Goal: Task Accomplishment & Management: Complete application form

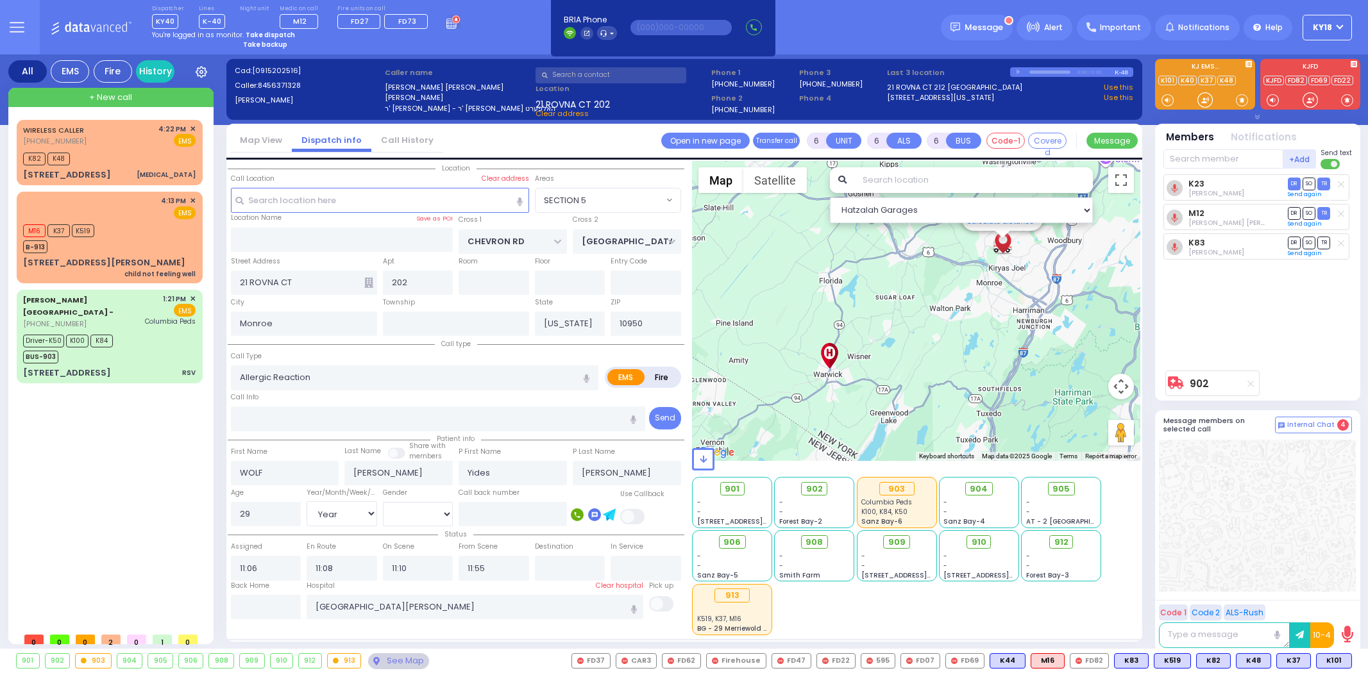
select select "SECTION 5"
select select "Year"
select select "[DEMOGRAPHIC_DATA]"
click at [1349, 665] on button at bounding box center [1348, 661] width 6 height 14
click at [1341, 605] on icon at bounding box center [1338, 604] width 13 height 13
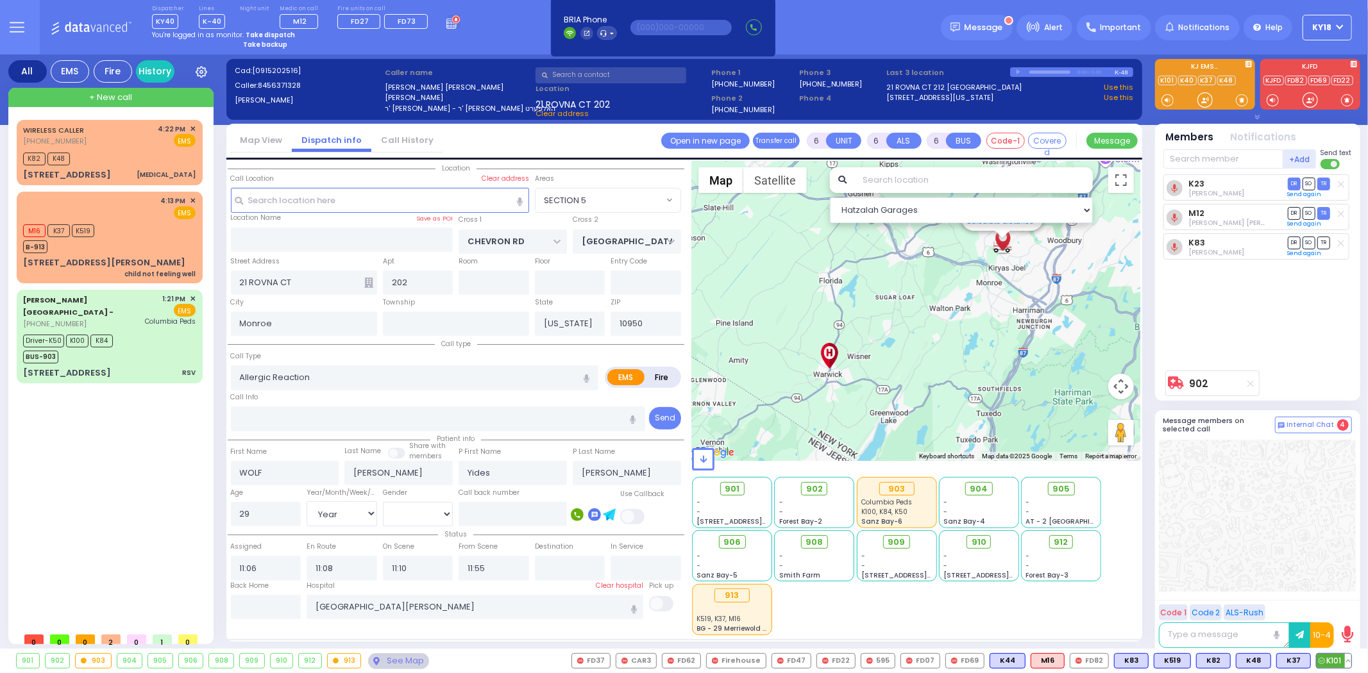
click at [1348, 659] on button at bounding box center [1348, 661] width 6 height 14
click at [1306, 658] on button at bounding box center [1305, 661] width 6 height 14
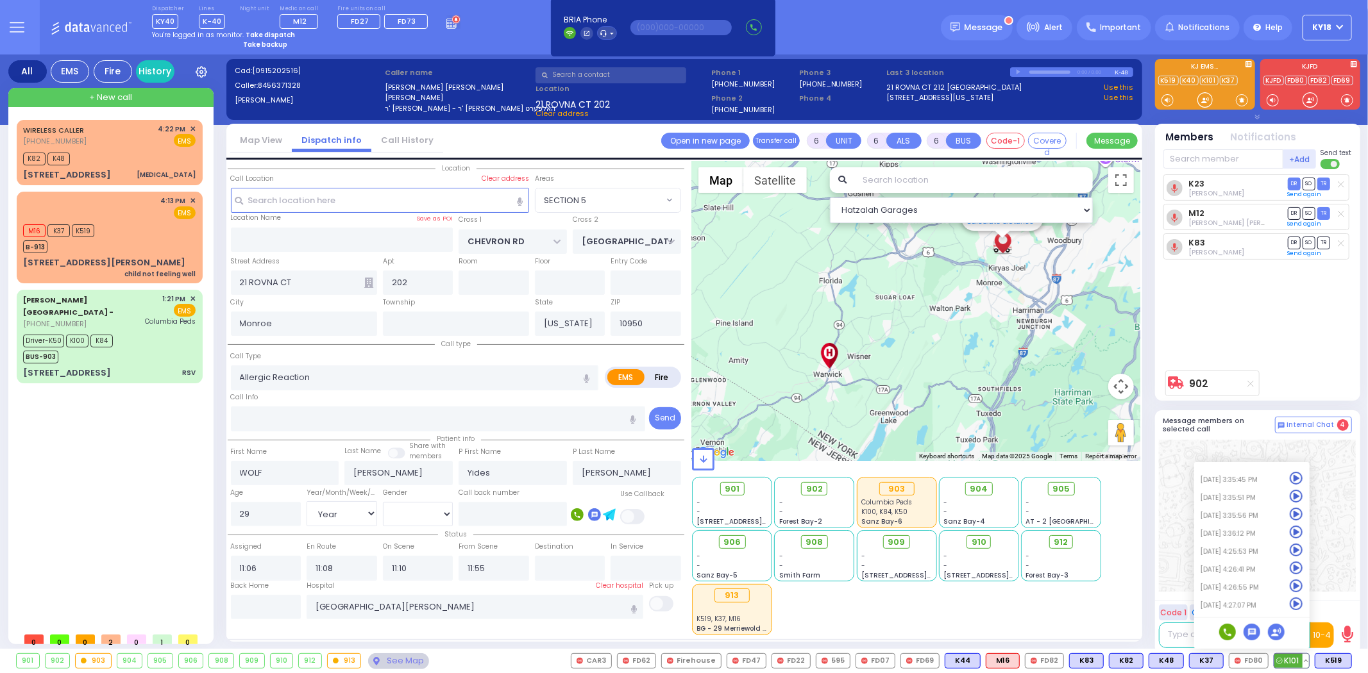
click at [1293, 585] on icon at bounding box center [1296, 586] width 13 height 13
click at [1331, 337] on div "K23 Cheskel Brach DR SO TR" at bounding box center [1258, 269] width 191 height 190
click at [1280, 371] on div "902" at bounding box center [1257, 384] width 189 height 26
click at [1309, 662] on button at bounding box center [1305, 661] width 6 height 14
click at [1297, 584] on icon at bounding box center [1296, 586] width 13 height 13
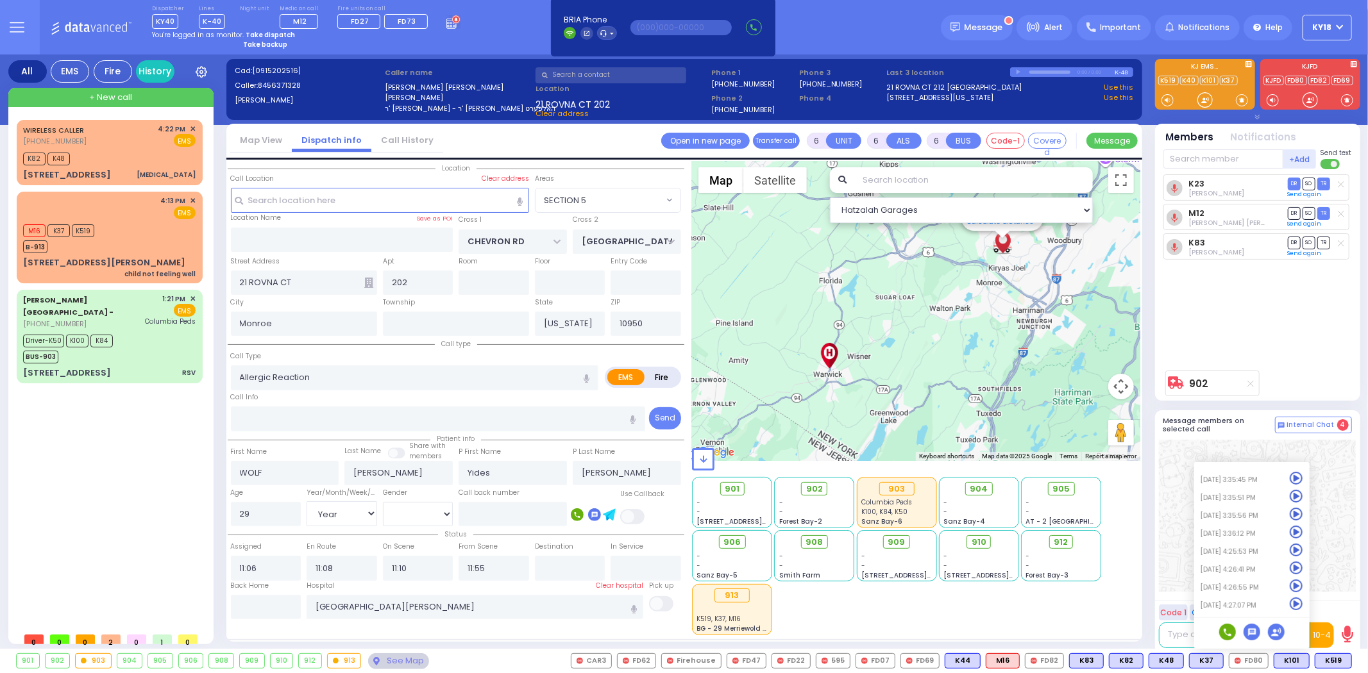
click at [1280, 356] on div "K23 Cheskel Brach DR SO TR" at bounding box center [1258, 269] width 191 height 190
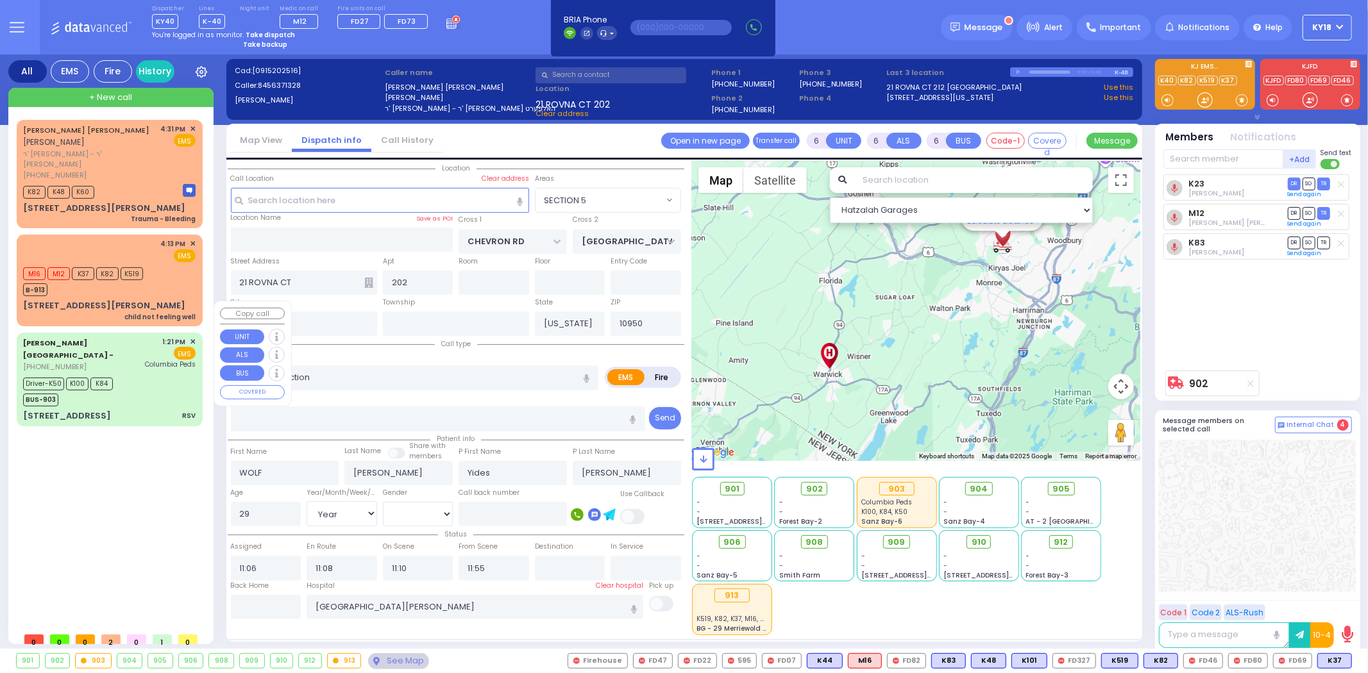
click at [146, 374] on div "Driver-K50 K100 K84 BUS-903" at bounding box center [109, 390] width 172 height 32
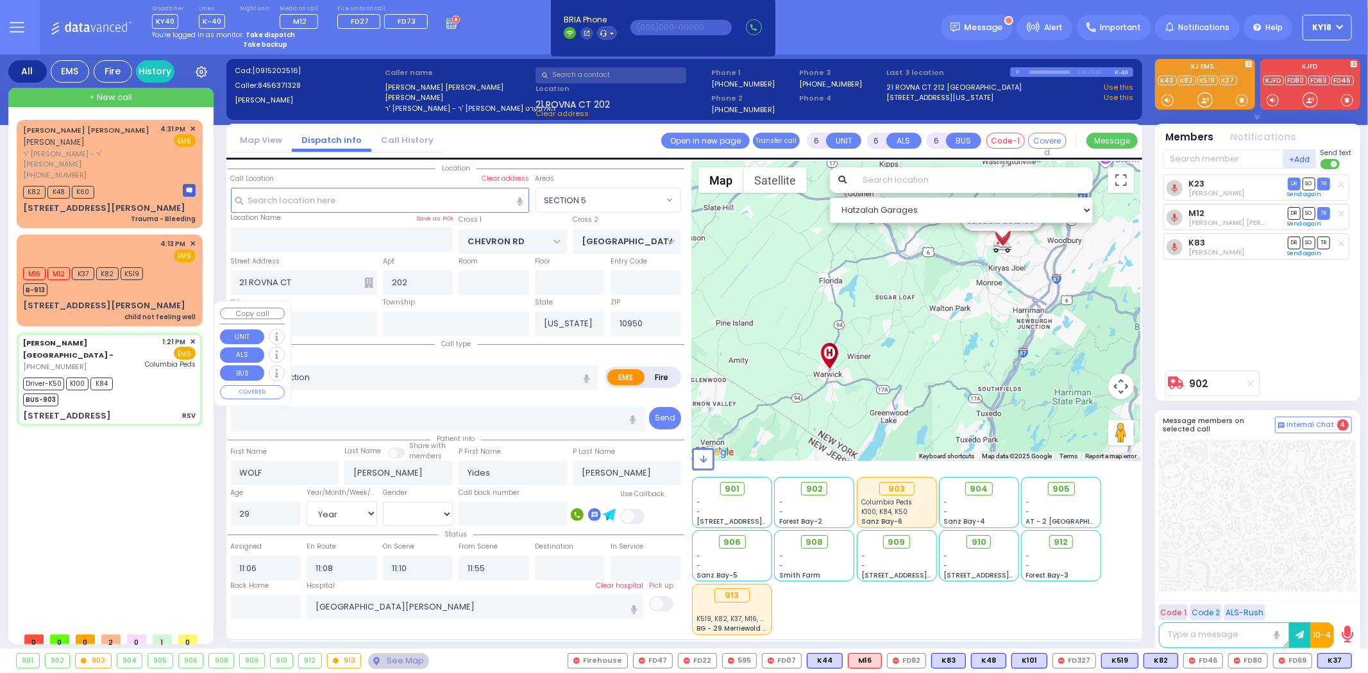
select select
type input "RSV"
radio input "true"
type input "Shea"
type input "Simon"
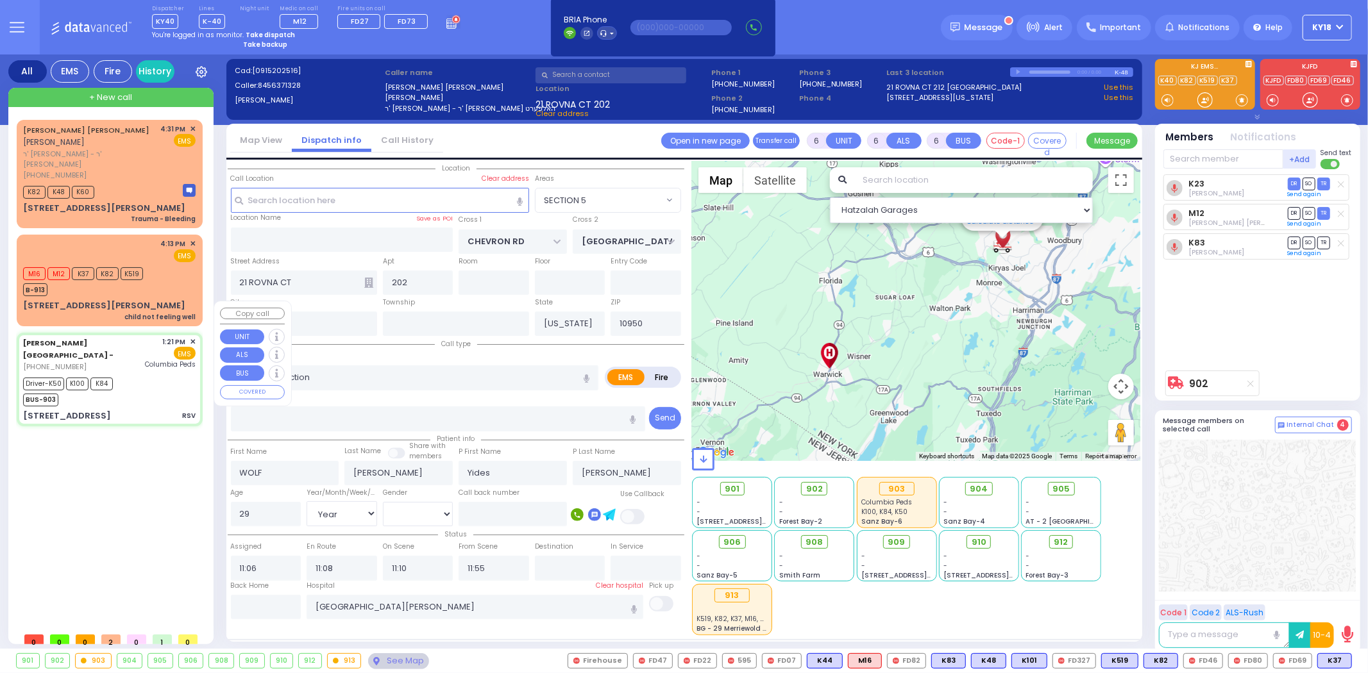
type input "1"
select select "Month"
select select "[DEMOGRAPHIC_DATA]"
type input "13:21"
type input "13:24"
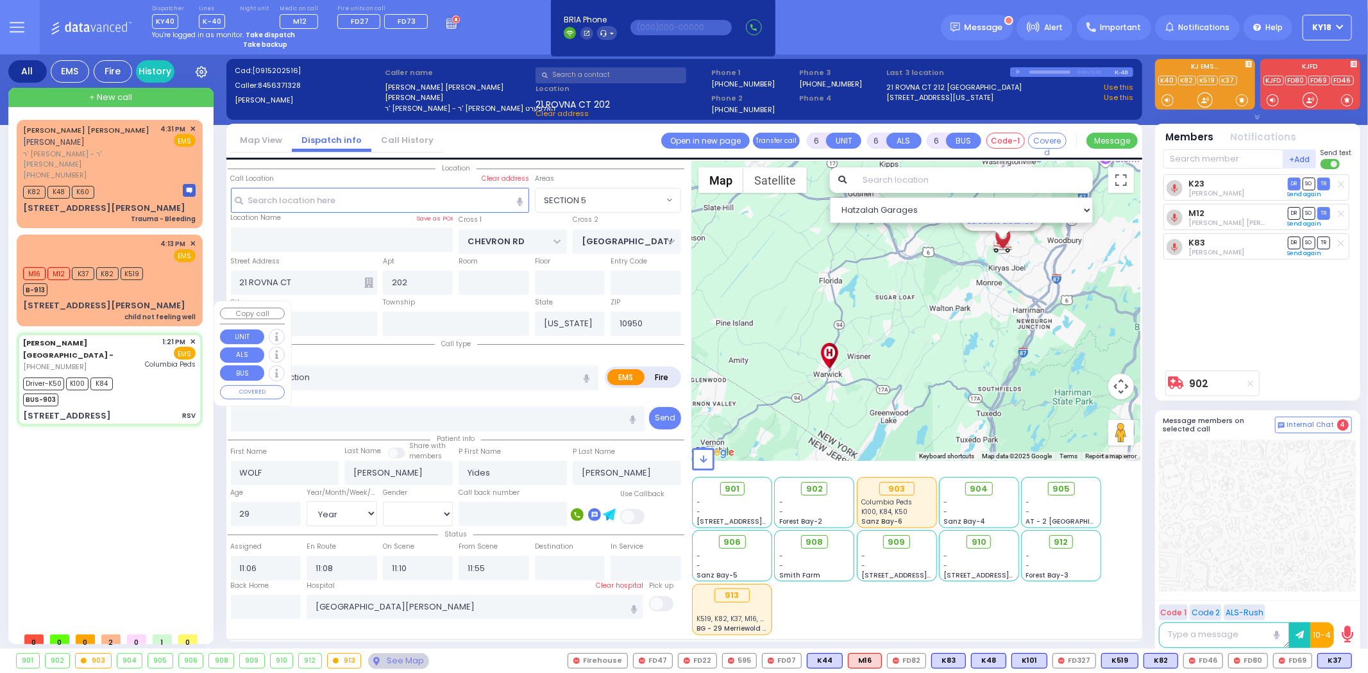
type input "13:25"
type input "13:42"
type input "14:31"
type input "14:41"
type input "Columbia Children's Hospital"
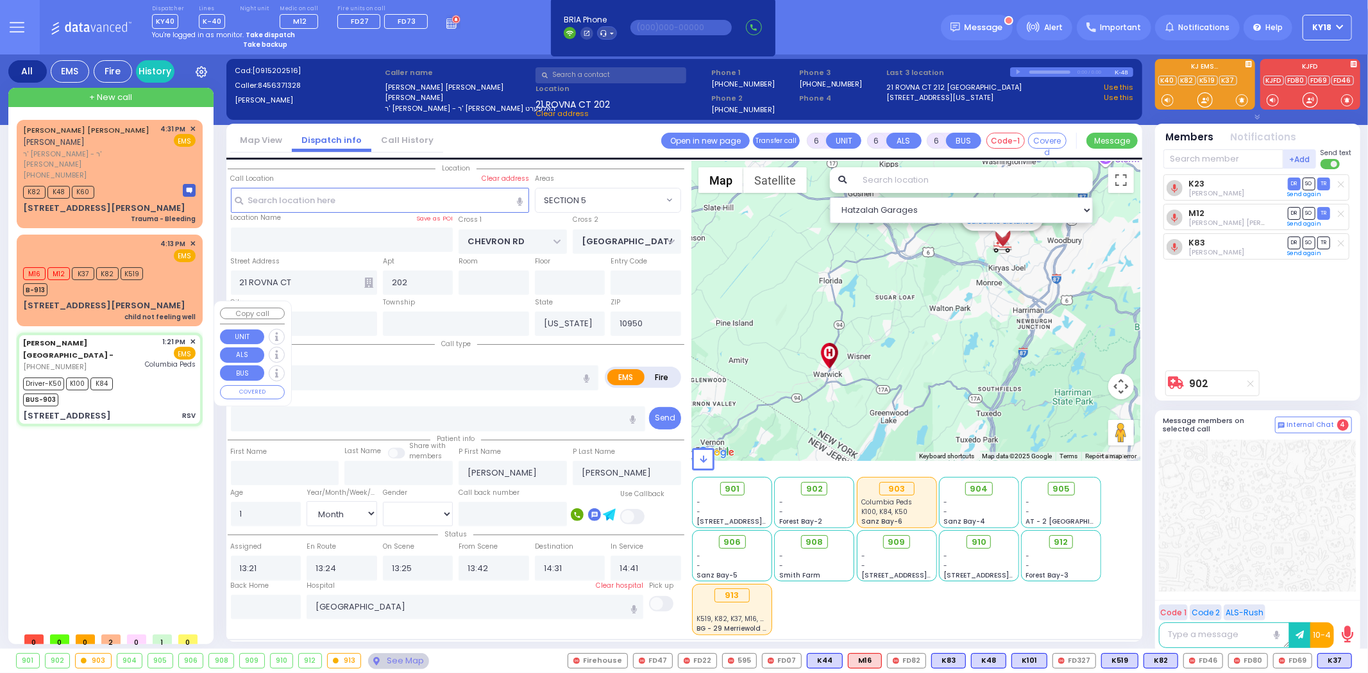
select select "Hatzalah Garages"
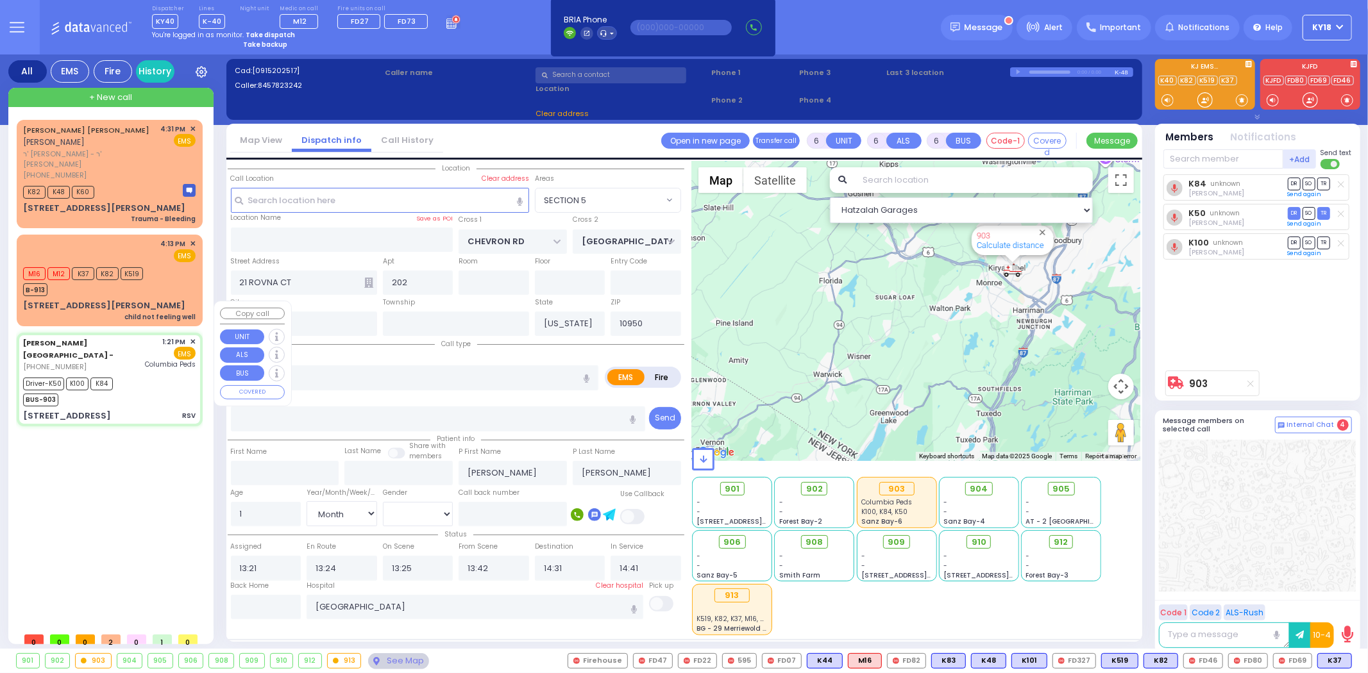
type input "[STREET_ADDRESS]"
type input "9"
type input "Arncliffe"
type input "New South Wales"
type input "2205"
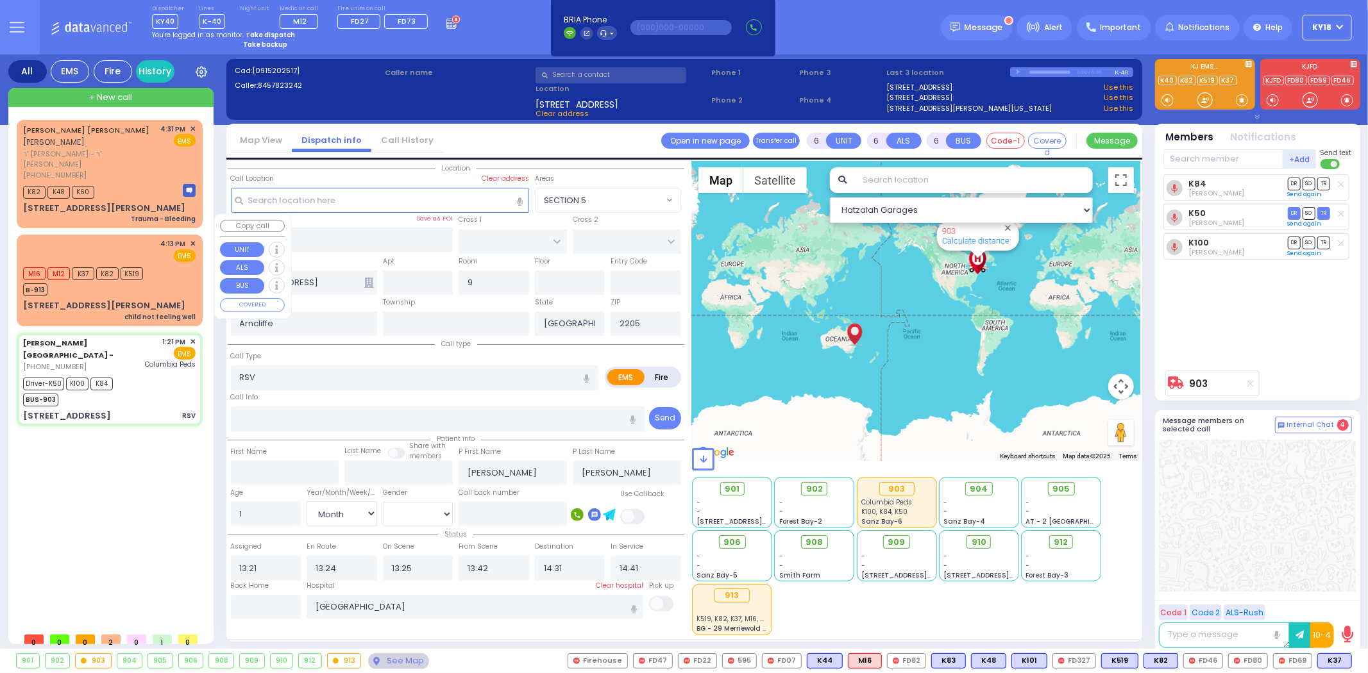
click at [151, 276] on div "4:13 PM ✕ EMS M16 M12" at bounding box center [109, 280] width 181 height 87
type input "2"
type input "1"
select select
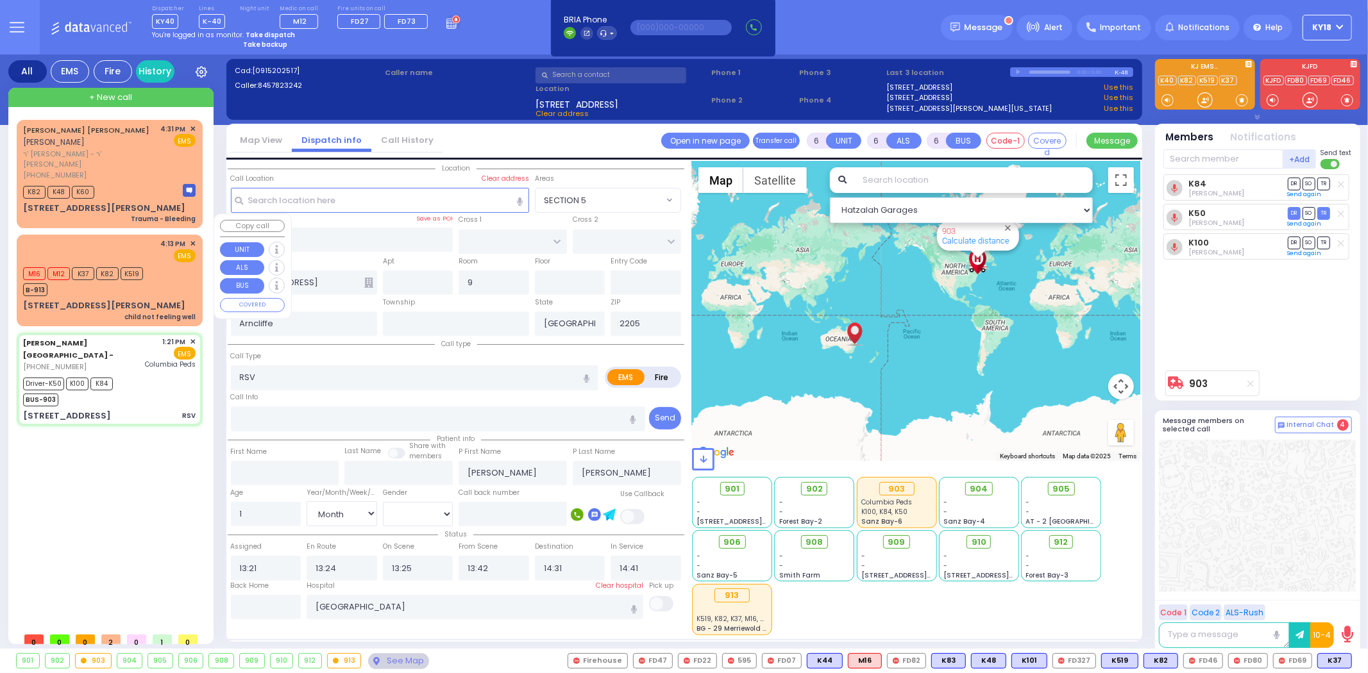
type input "child not feeling well"
radio input "true"
select select
type input "16:13"
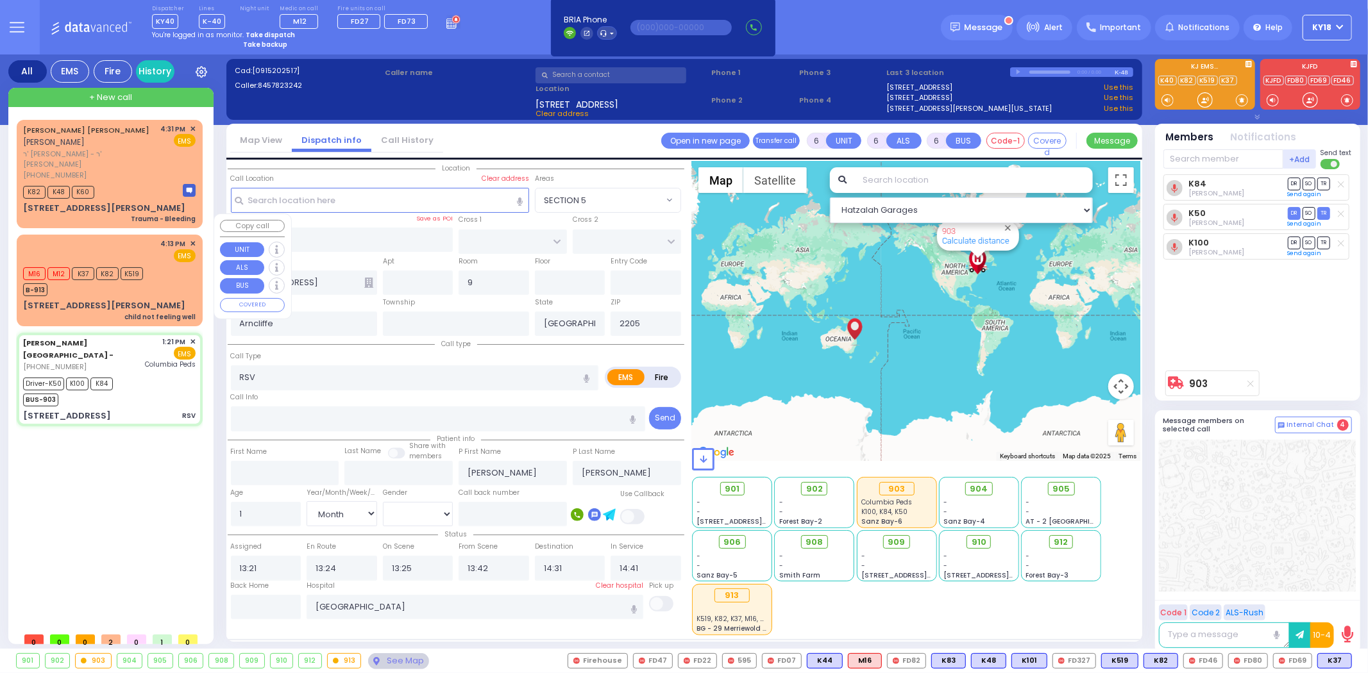
type input "16:13"
select select "Hatzalah Garages"
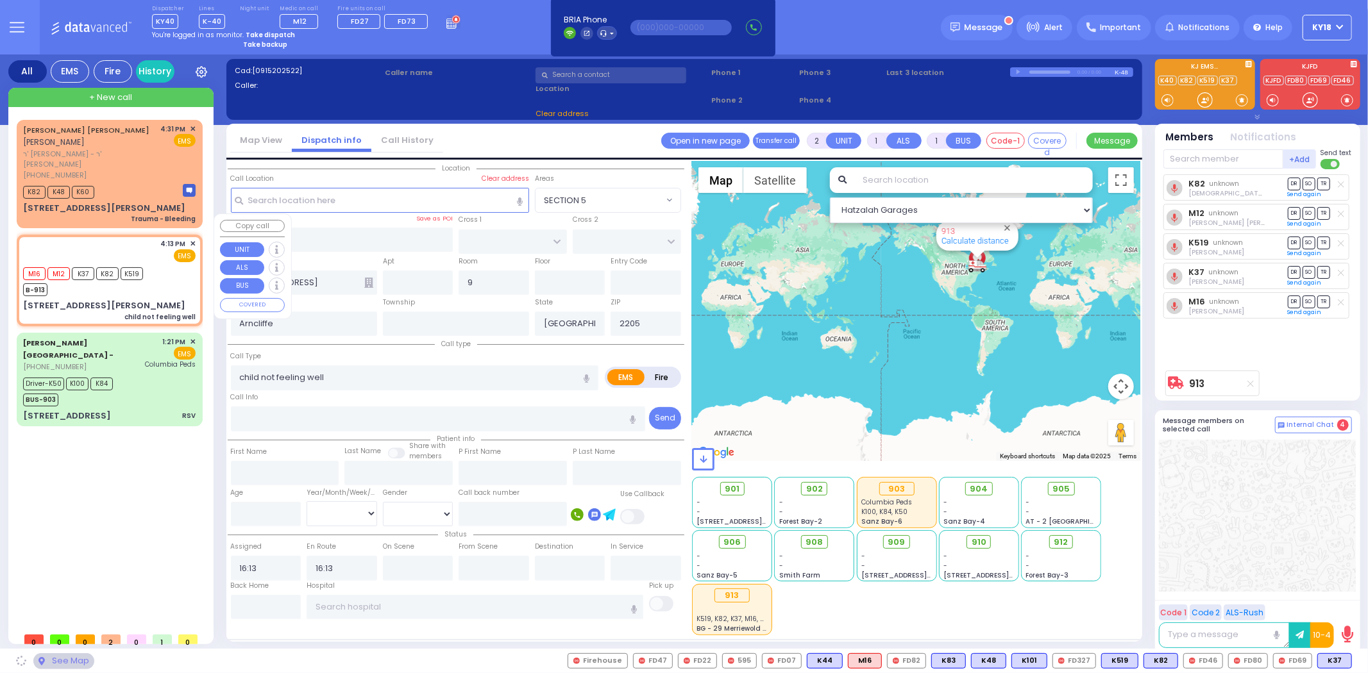
type input "DUELK AVE"
type input "[STREET_ADDRESS][PERSON_NAME]"
type input "Monroe"
type input "[US_STATE]"
type input "10950"
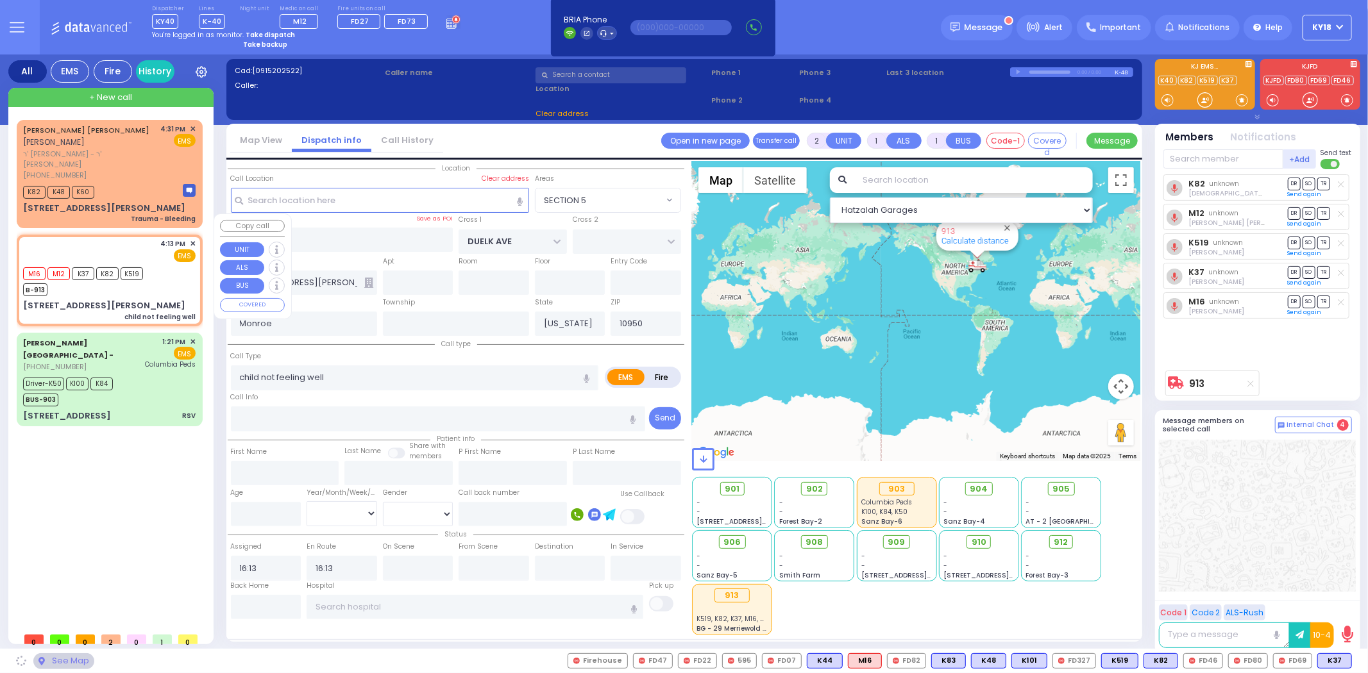
select select "[GEOGRAPHIC_DATA]"
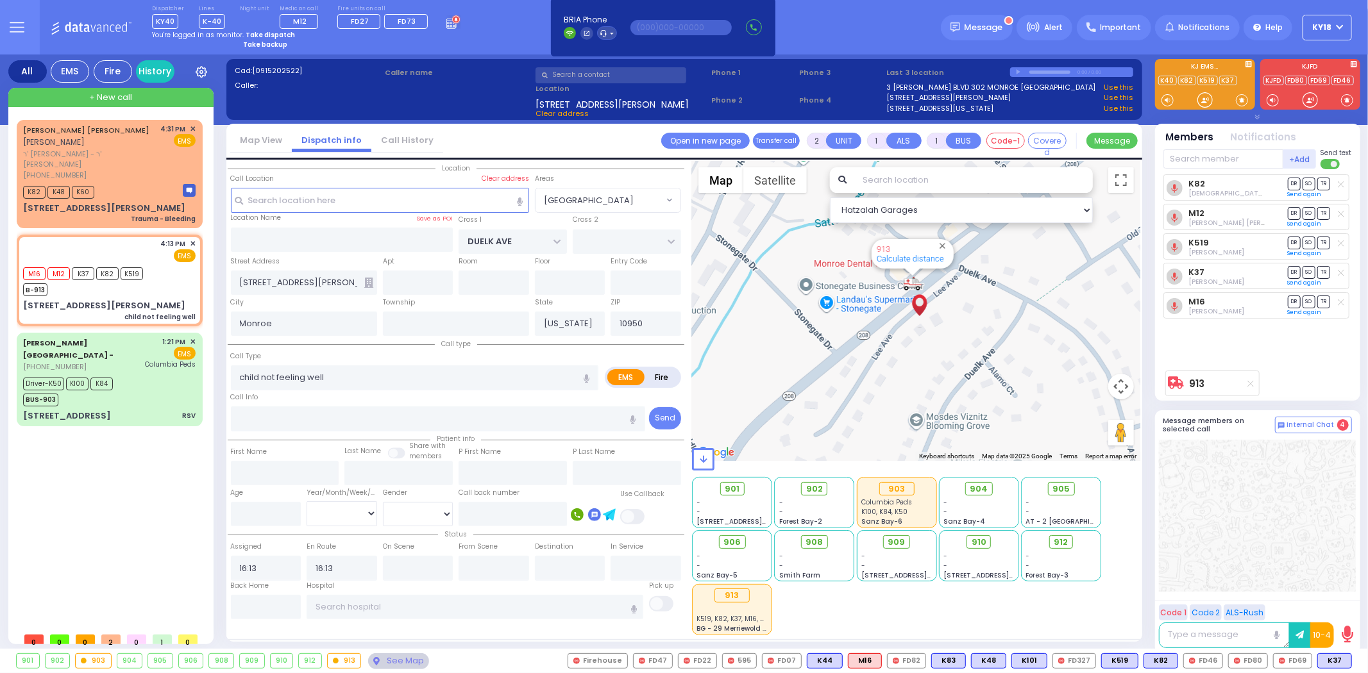
click at [369, 280] on icon at bounding box center [368, 283] width 9 height 10
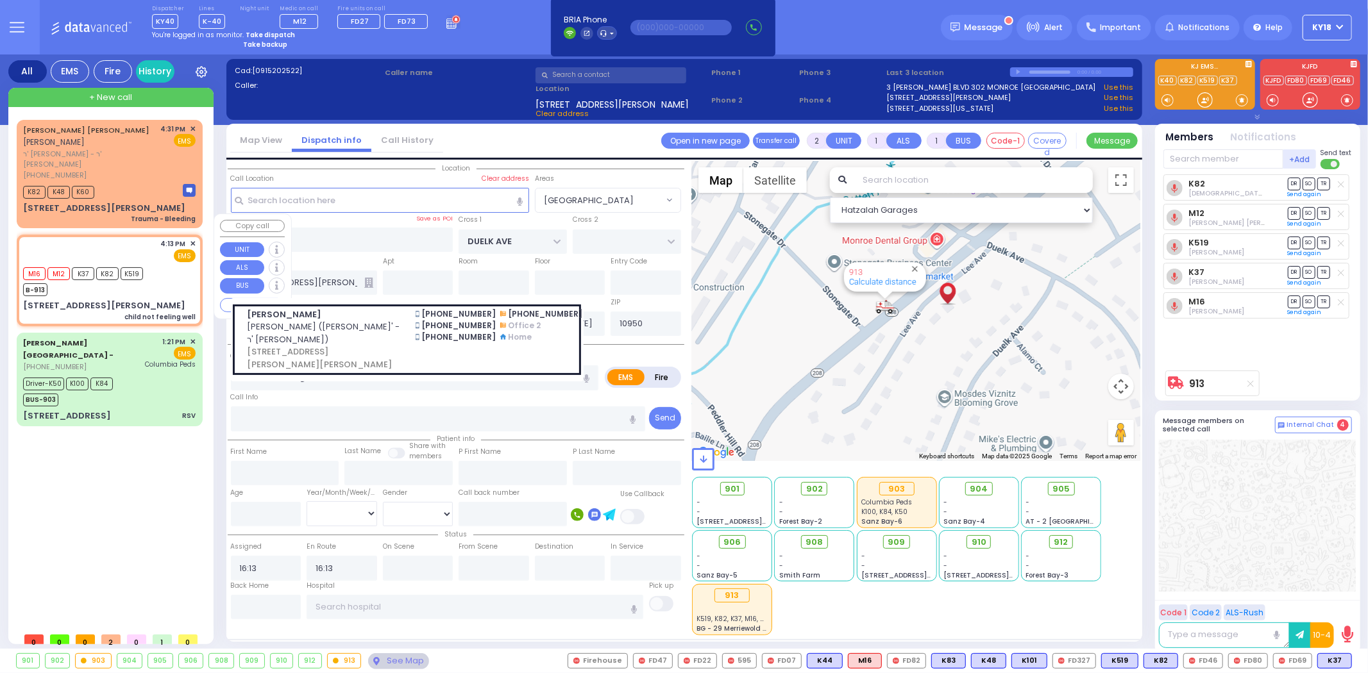
click at [147, 265] on div "M16 M12 K37 K82 K519 B-913" at bounding box center [85, 280] width 124 height 32
select select
radio input "true"
select select
select select "Hatzalah Garages"
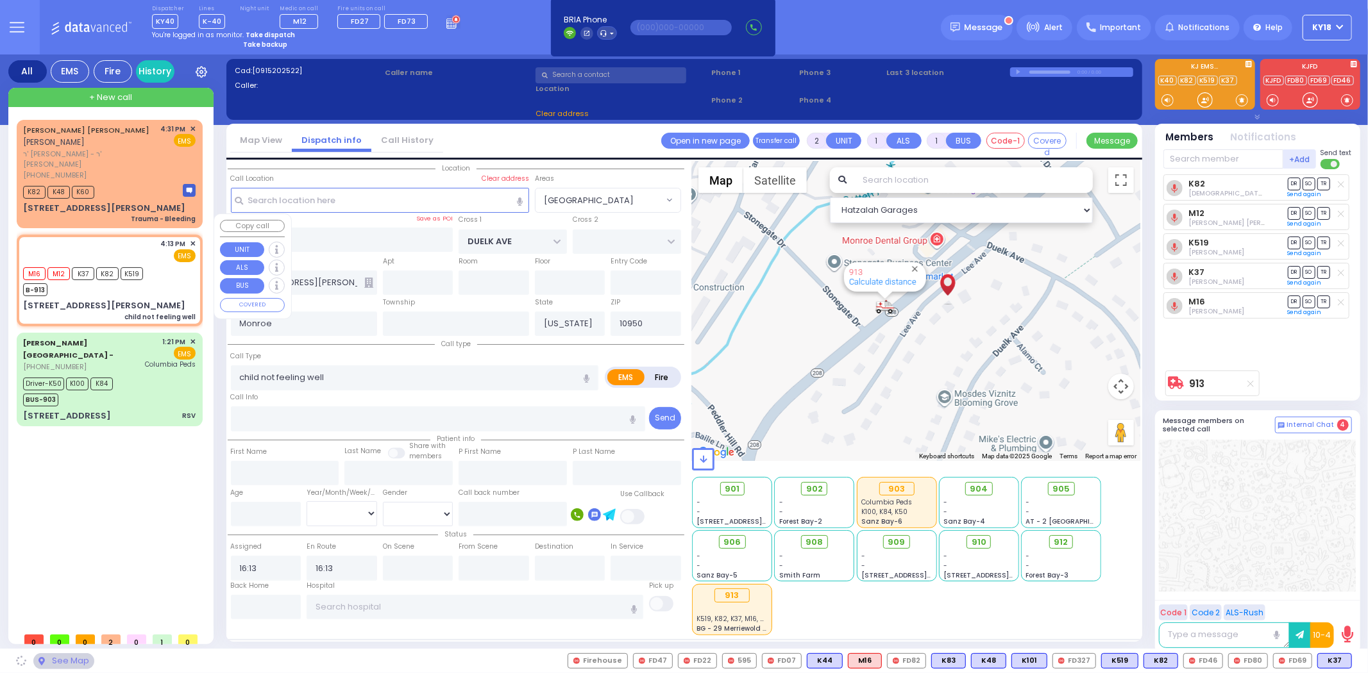
select select "[GEOGRAPHIC_DATA]"
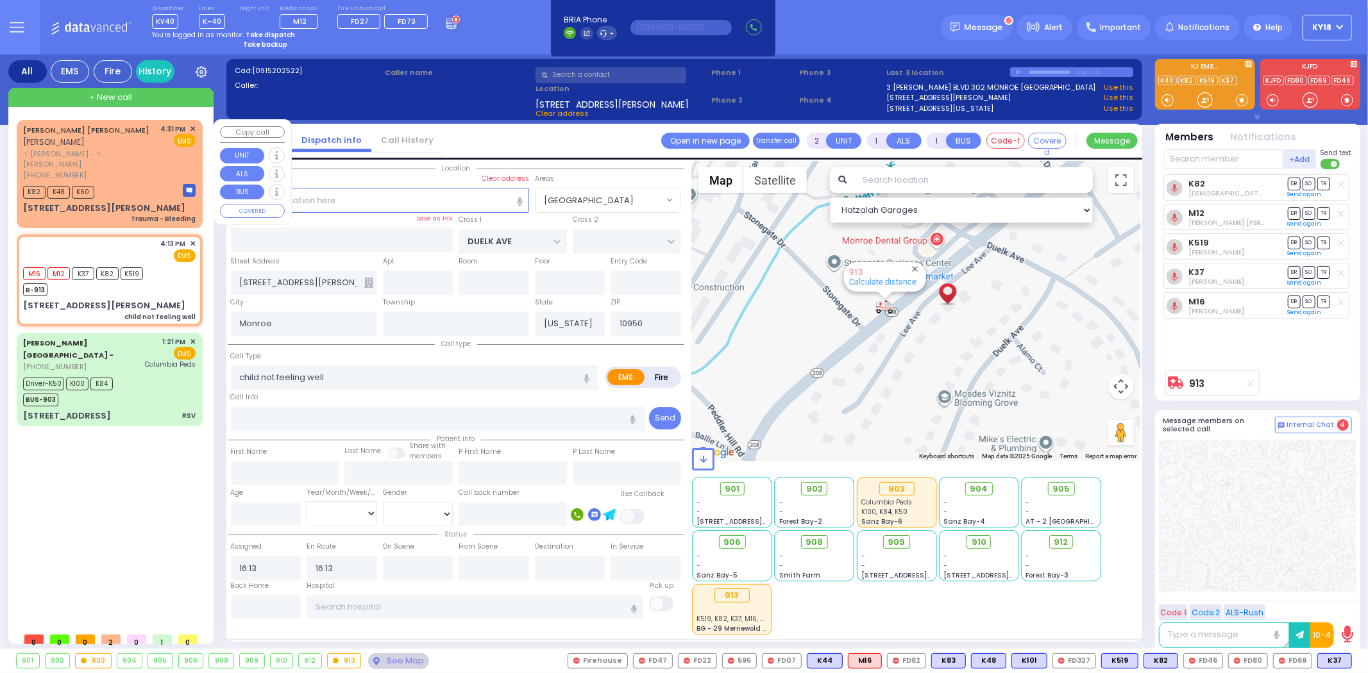
click at [151, 183] on div "K82 K48 K60" at bounding box center [109, 191] width 172 height 16
select select
type input "Trauma - Bleeding"
radio input "true"
type input "EZRIEL MAYER J."
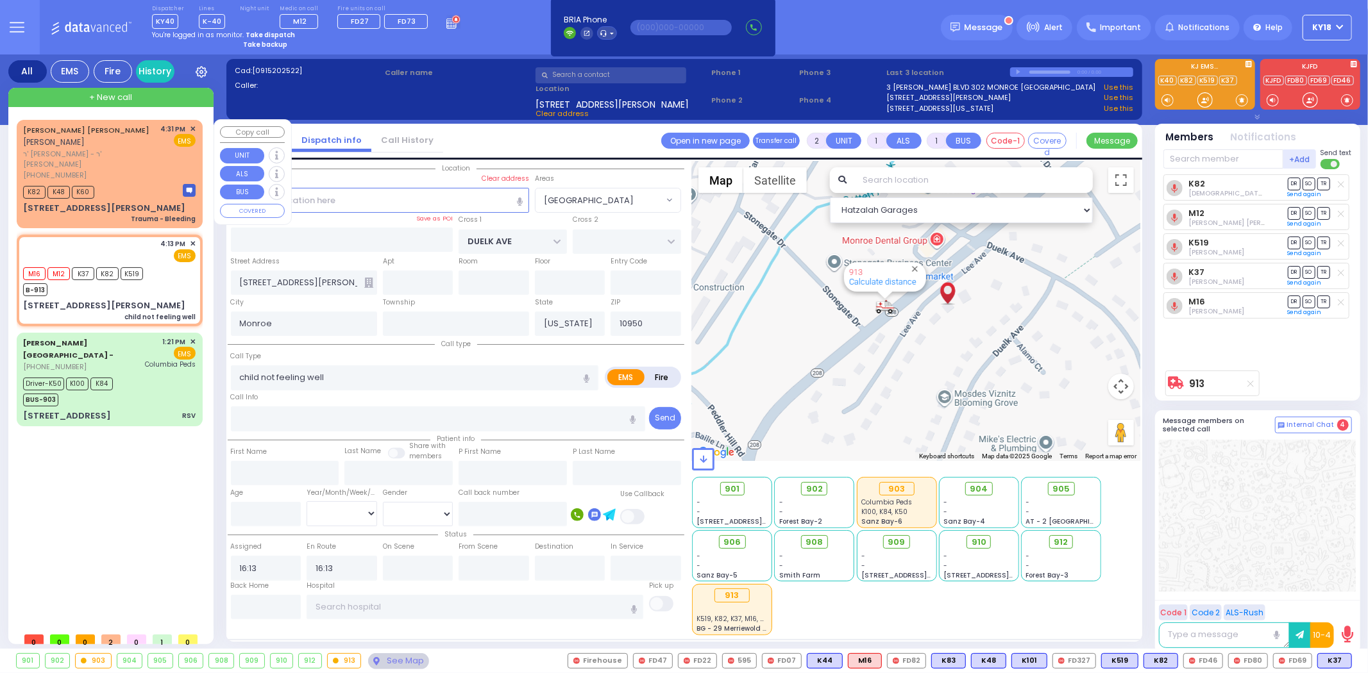
type input "RUBINSTEIN"
select select
type input "16:31"
select select "Hatzalah Garages"
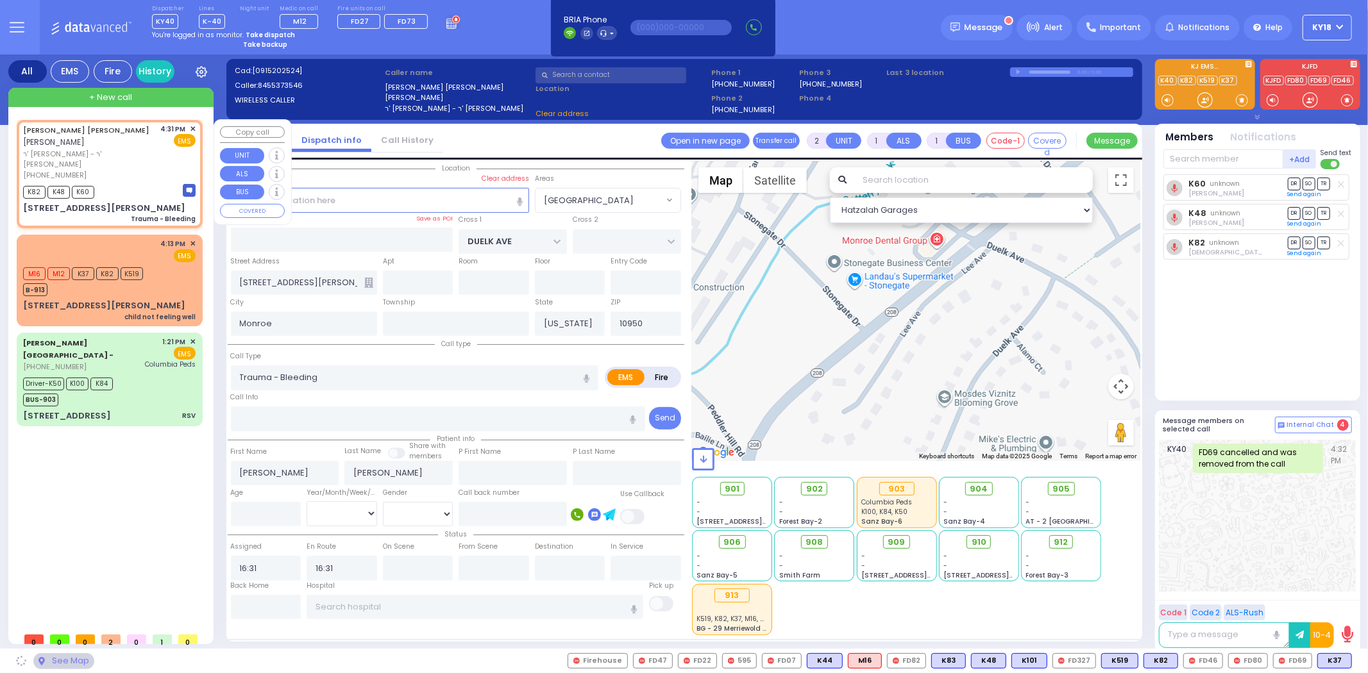
type input "GETZIL BERGER BLVD"
type input "KAHAN DR"
type input "15 GETZIL BERGER BLVD"
type input "202"
select select "SECTION 4"
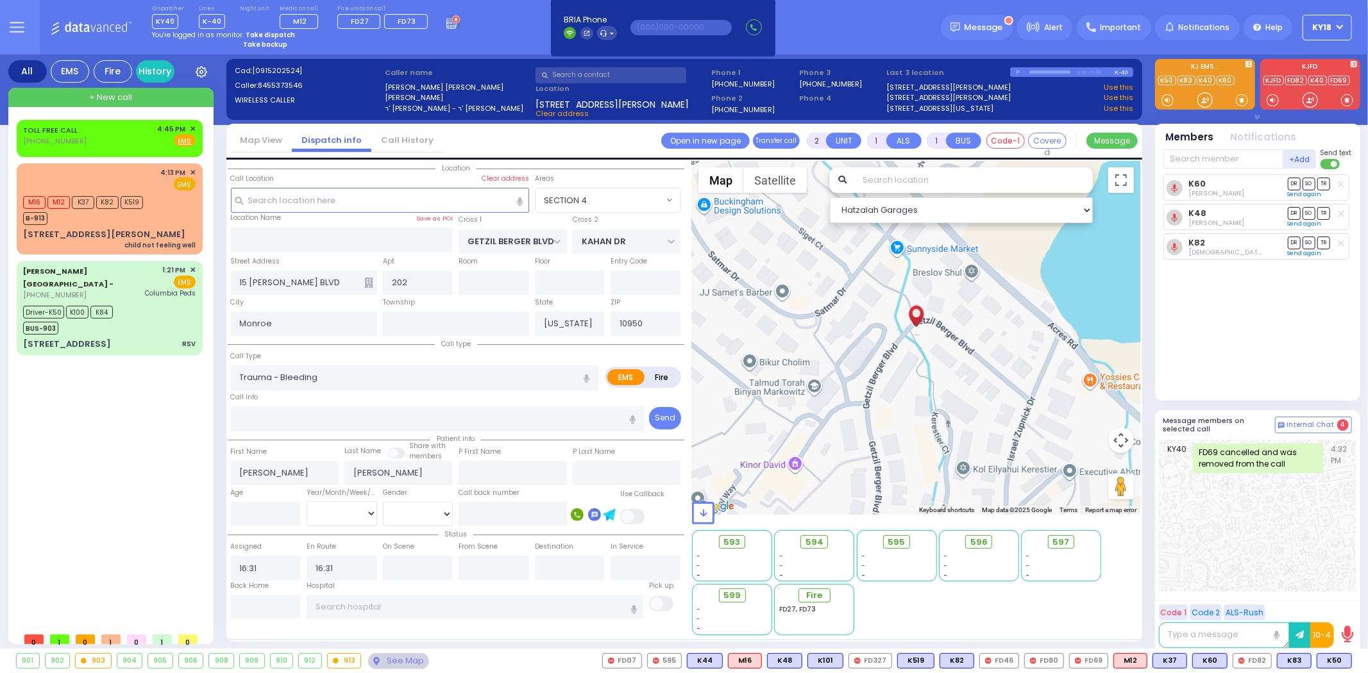
click at [258, 35] on strong "Take dispatch" at bounding box center [270, 35] width 49 height 10
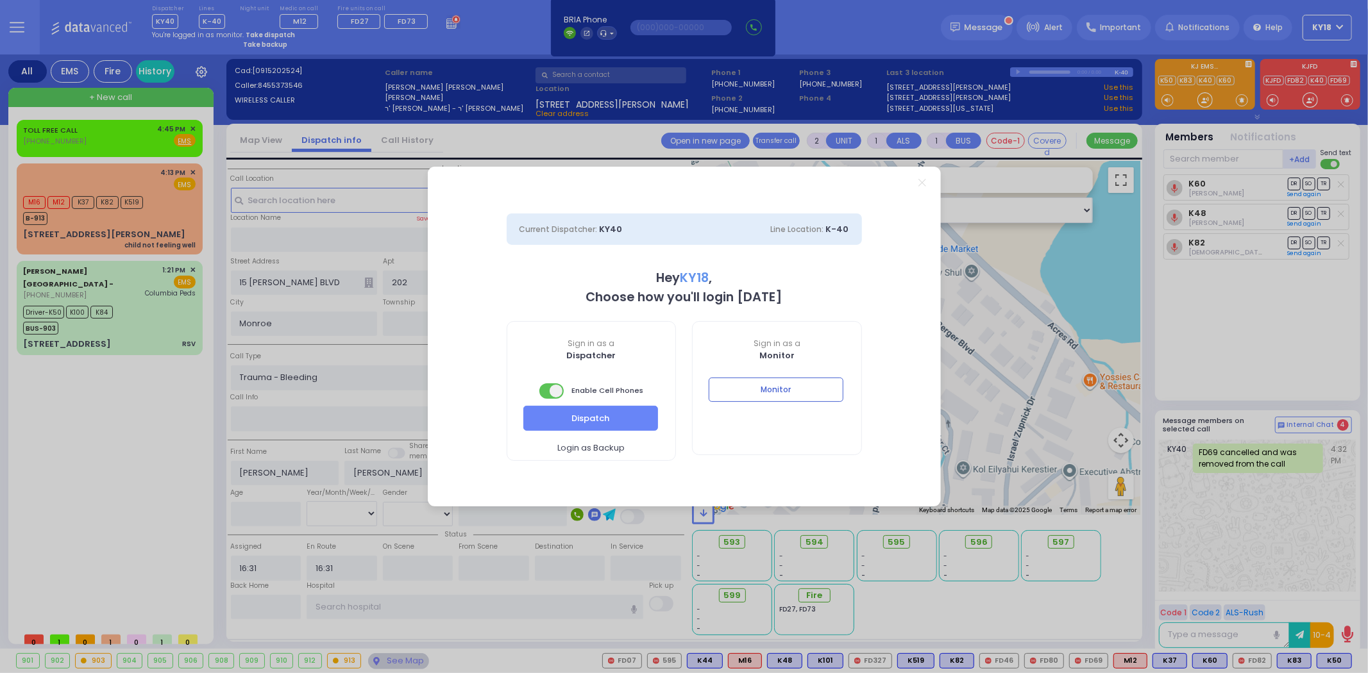
select select "4"
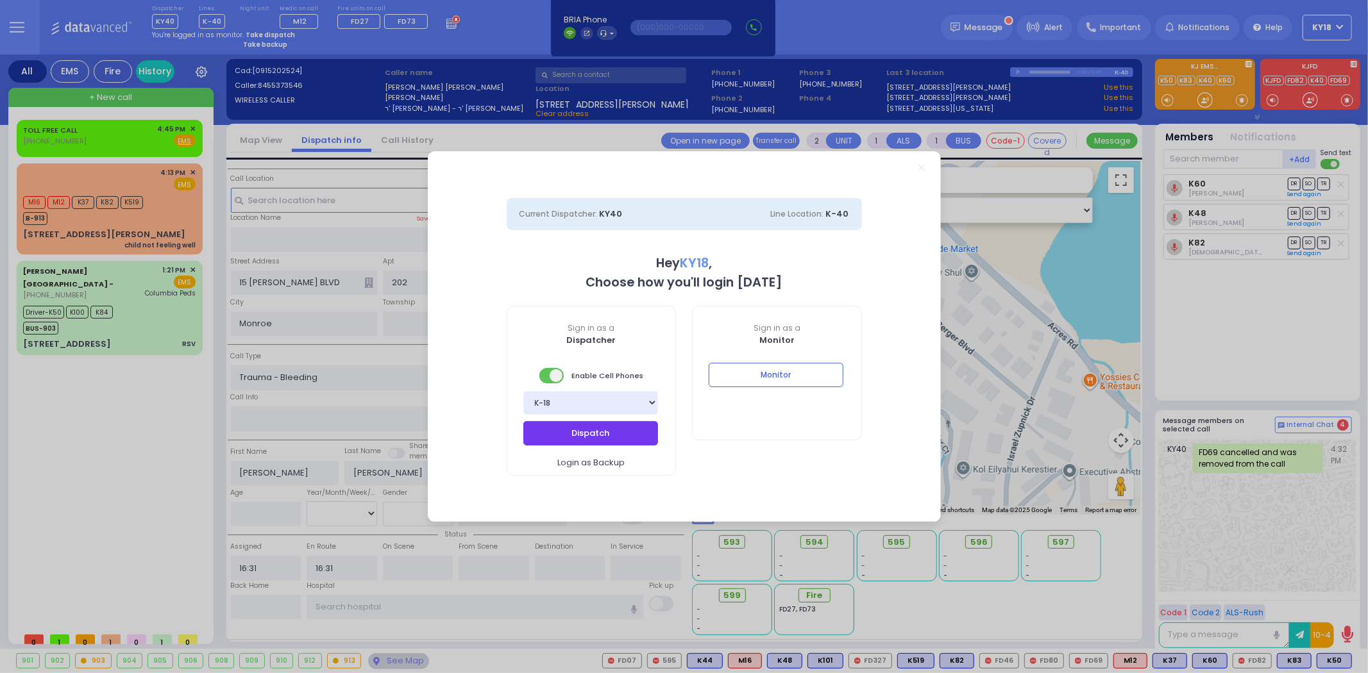
click at [544, 437] on button "Dispatch" at bounding box center [590, 433] width 135 height 24
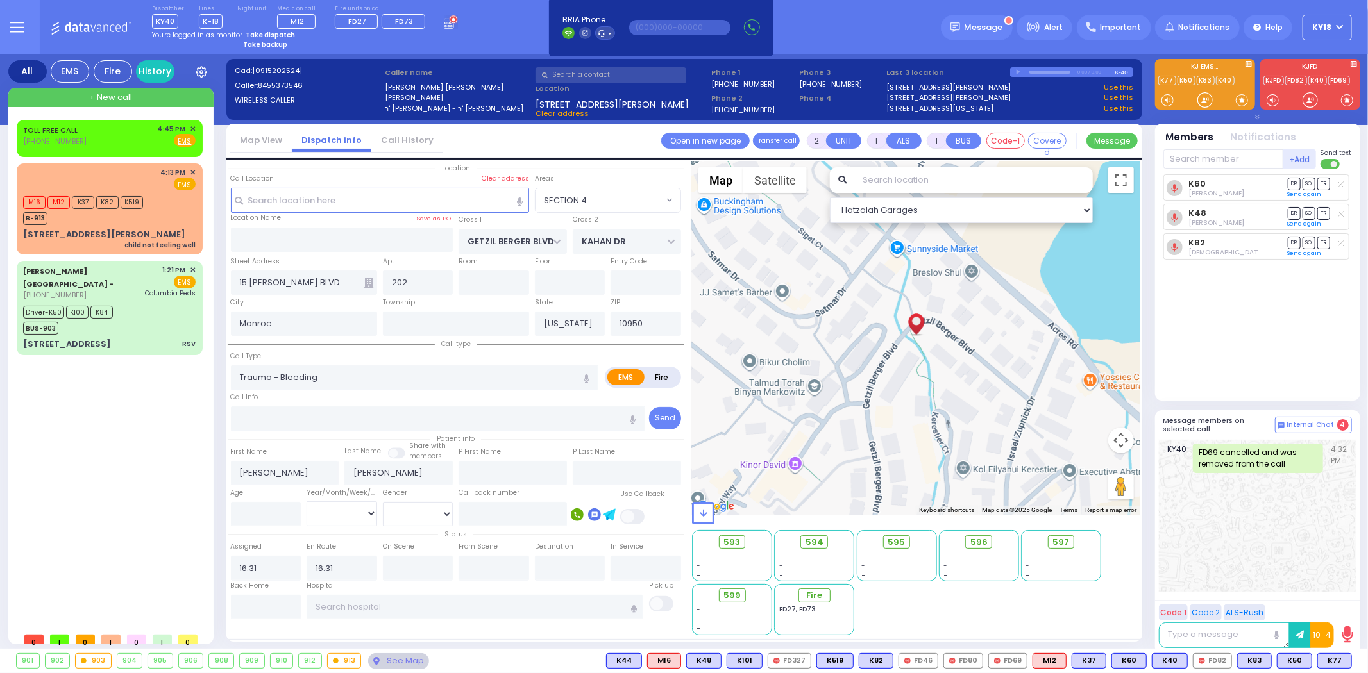
click at [261, 34] on strong "Take dispatch" at bounding box center [270, 35] width 49 height 10
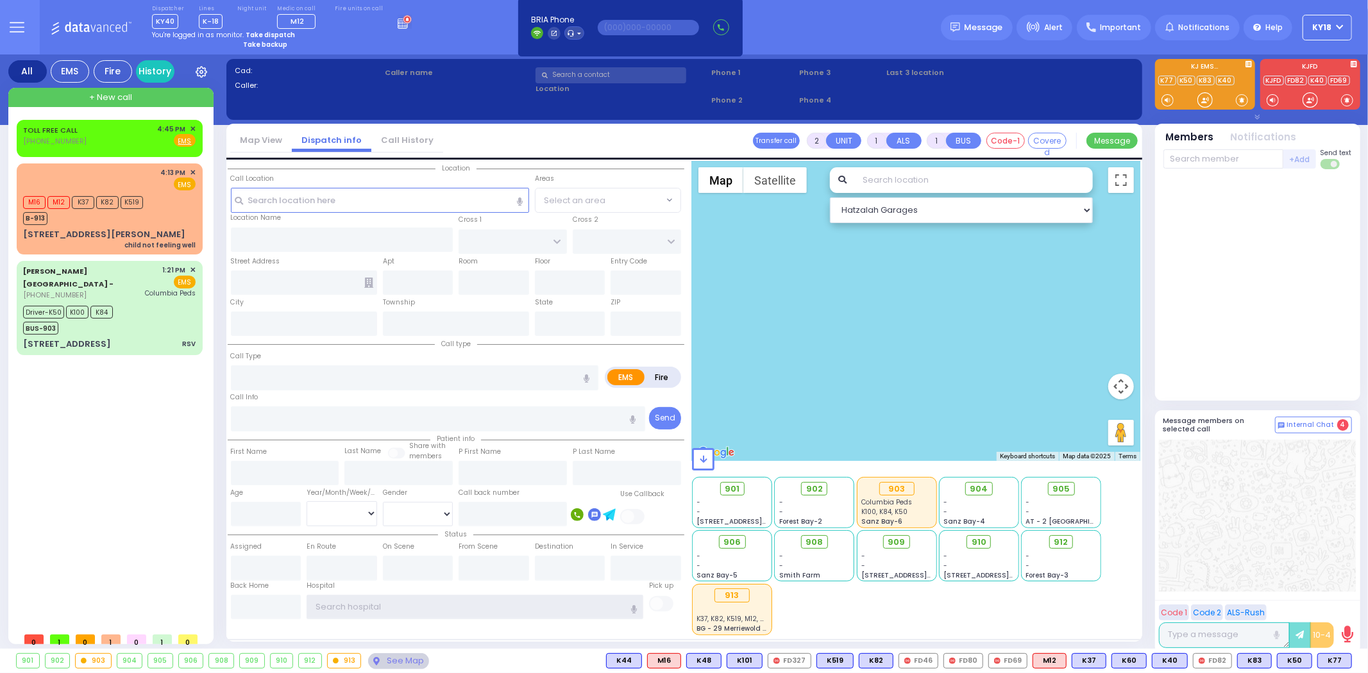
type input "ky18"
click at [263, 36] on strong "Take dispatch" at bounding box center [270, 35] width 49 height 10
select select "4"
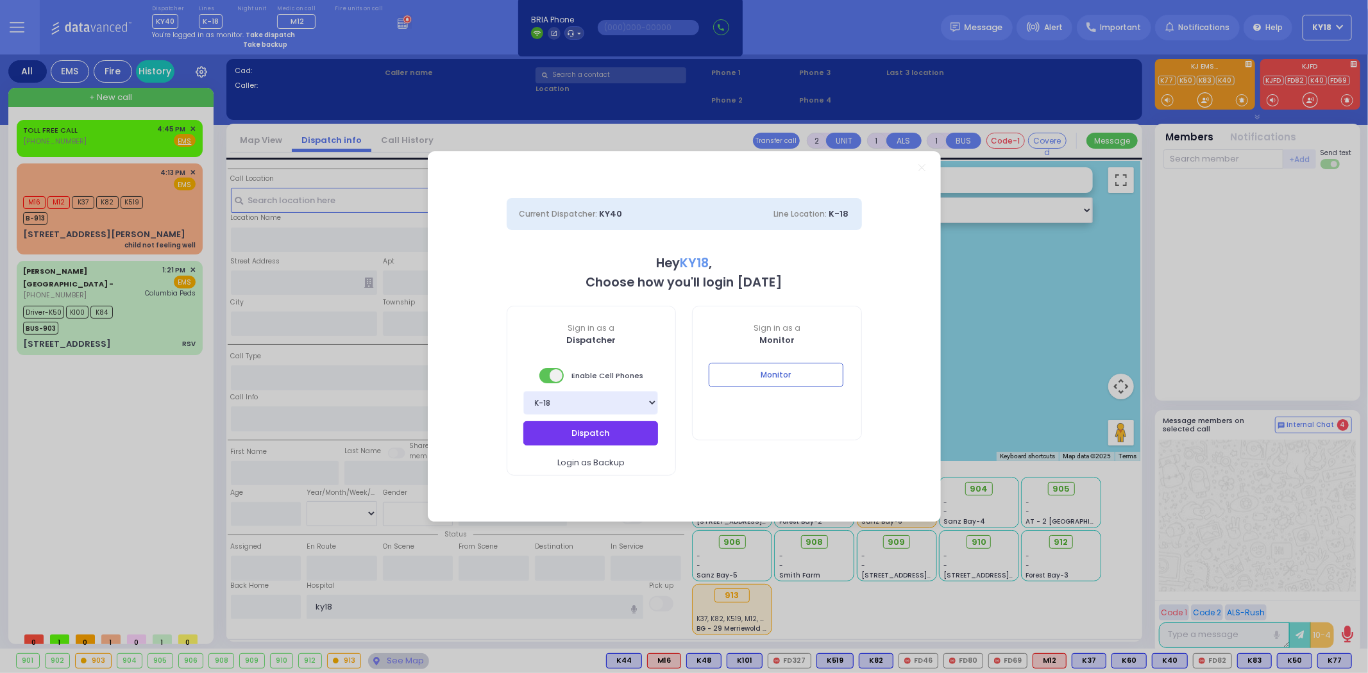
click at [555, 428] on button "Dispatch" at bounding box center [590, 433] width 135 height 24
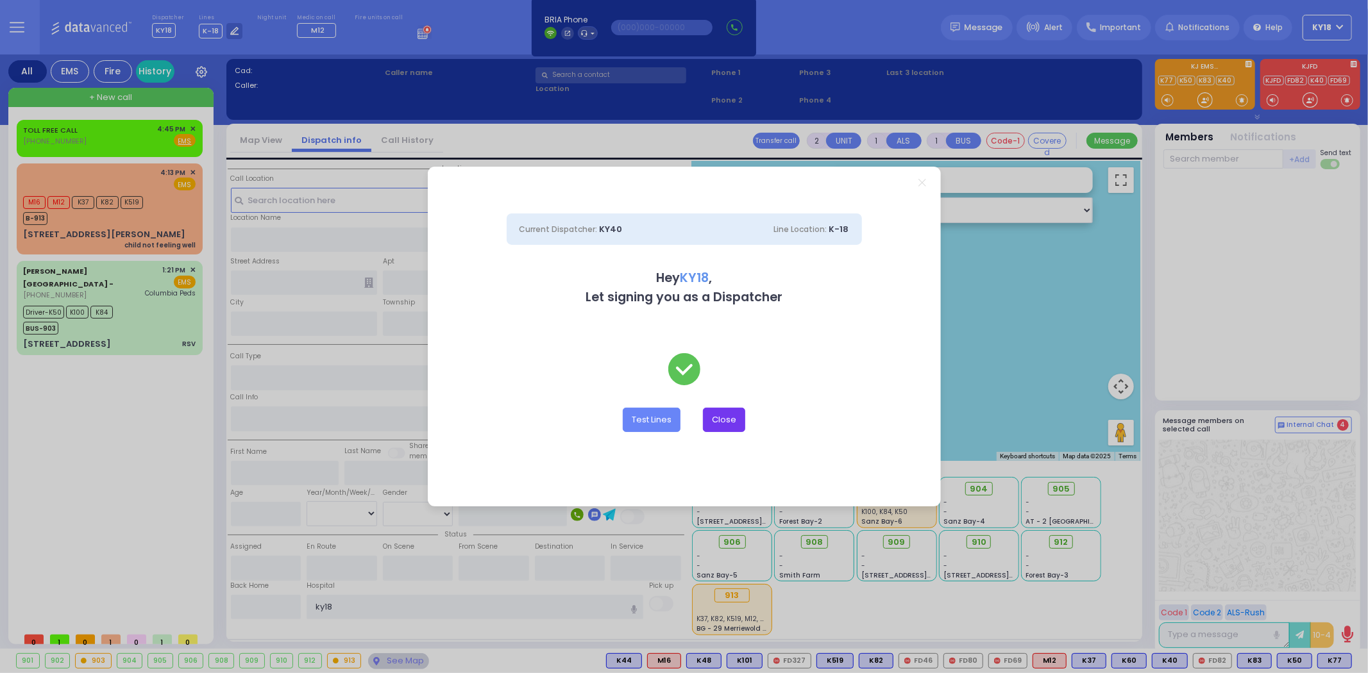
click at [725, 416] on button "Close" at bounding box center [724, 420] width 42 height 24
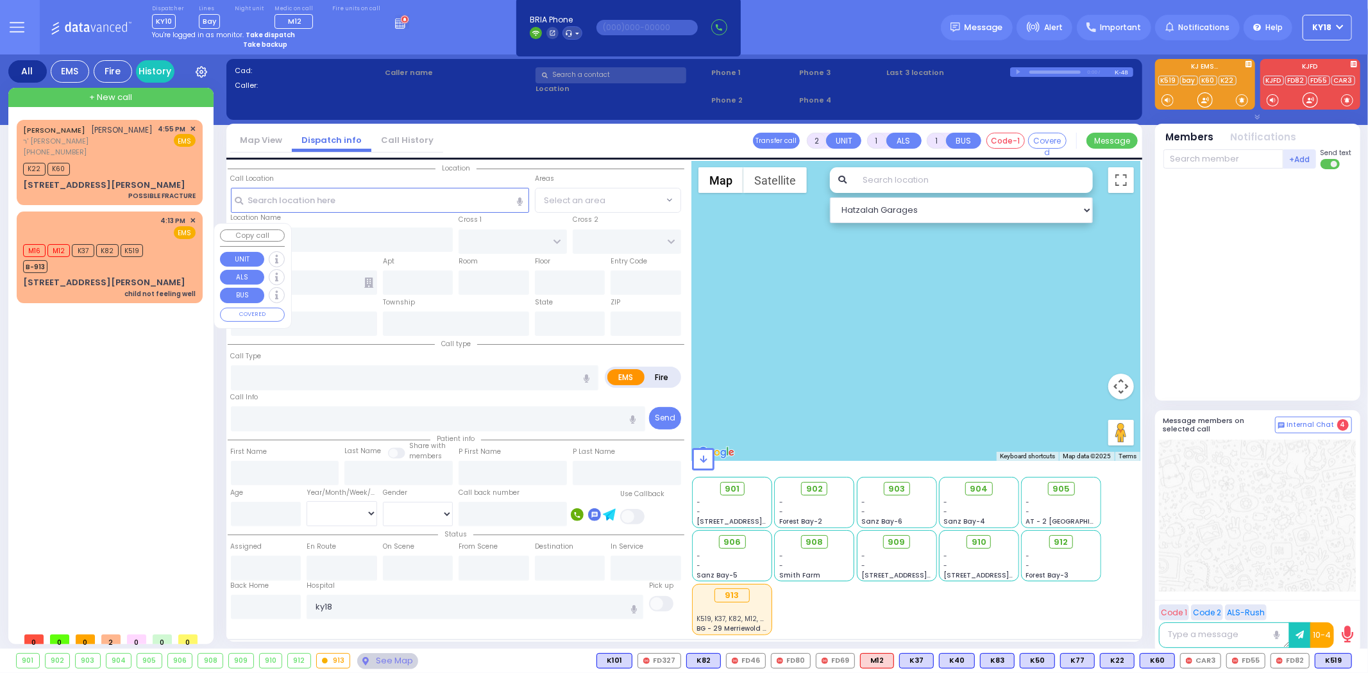
click at [176, 268] on div "M16 M12 K37 K82 K519 B-913" at bounding box center [109, 257] width 172 height 32
select select
type input "child not feeling well"
radio input "true"
select select
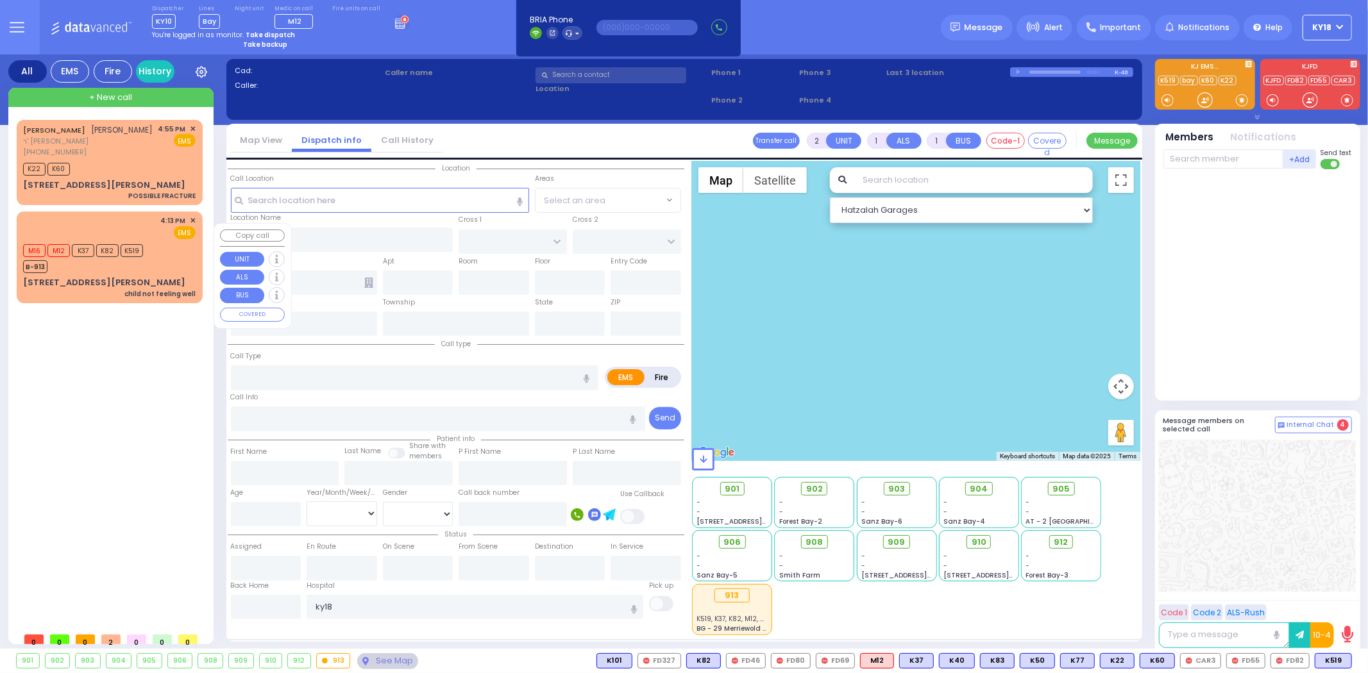
type input "16:13"
select select "Hatzalah Garages"
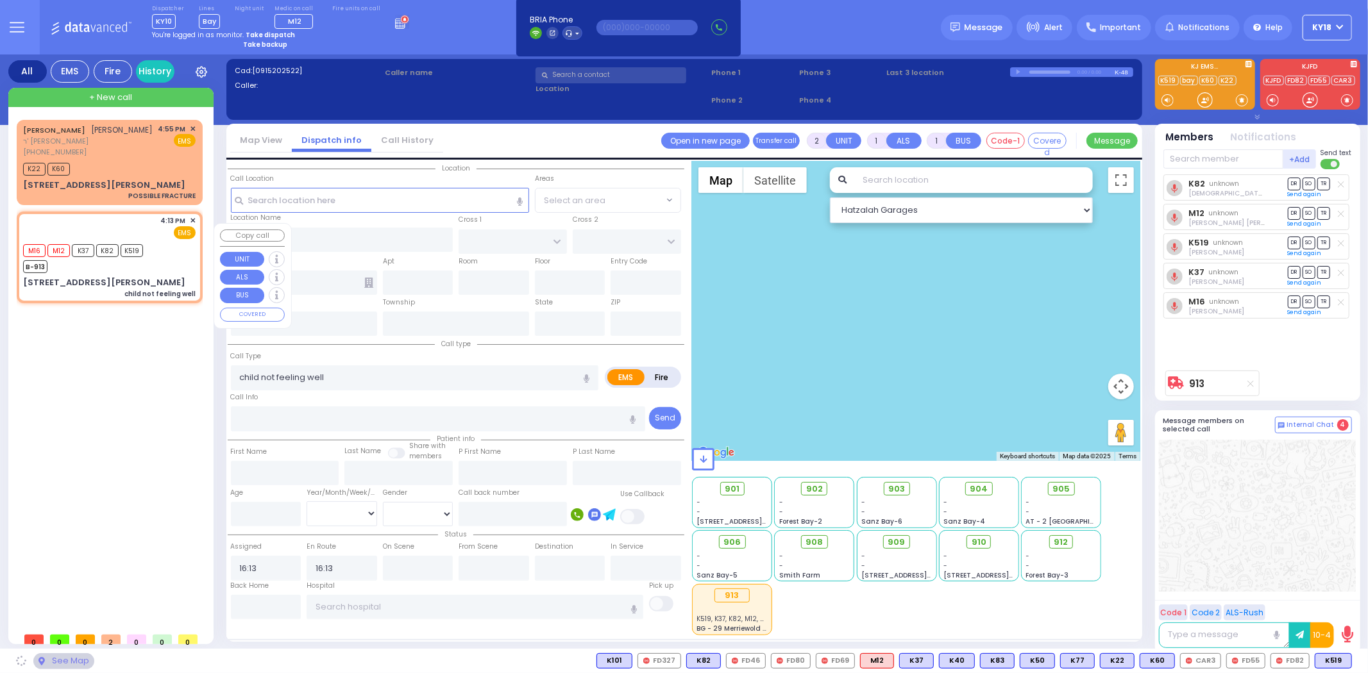
type input "DUELK AVE"
type input "[STREET_ADDRESS][PERSON_NAME]"
type input "Monroe"
type input "[US_STATE]"
type input "10950"
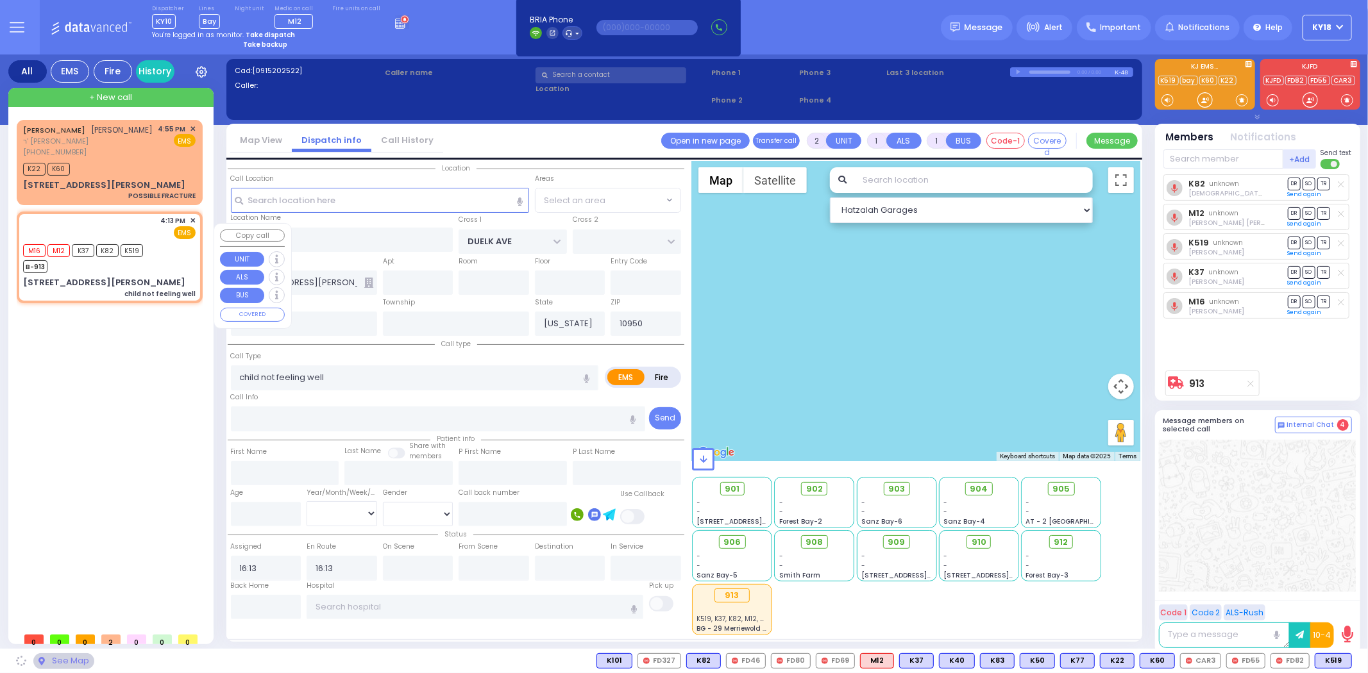
select select "[GEOGRAPHIC_DATA]"
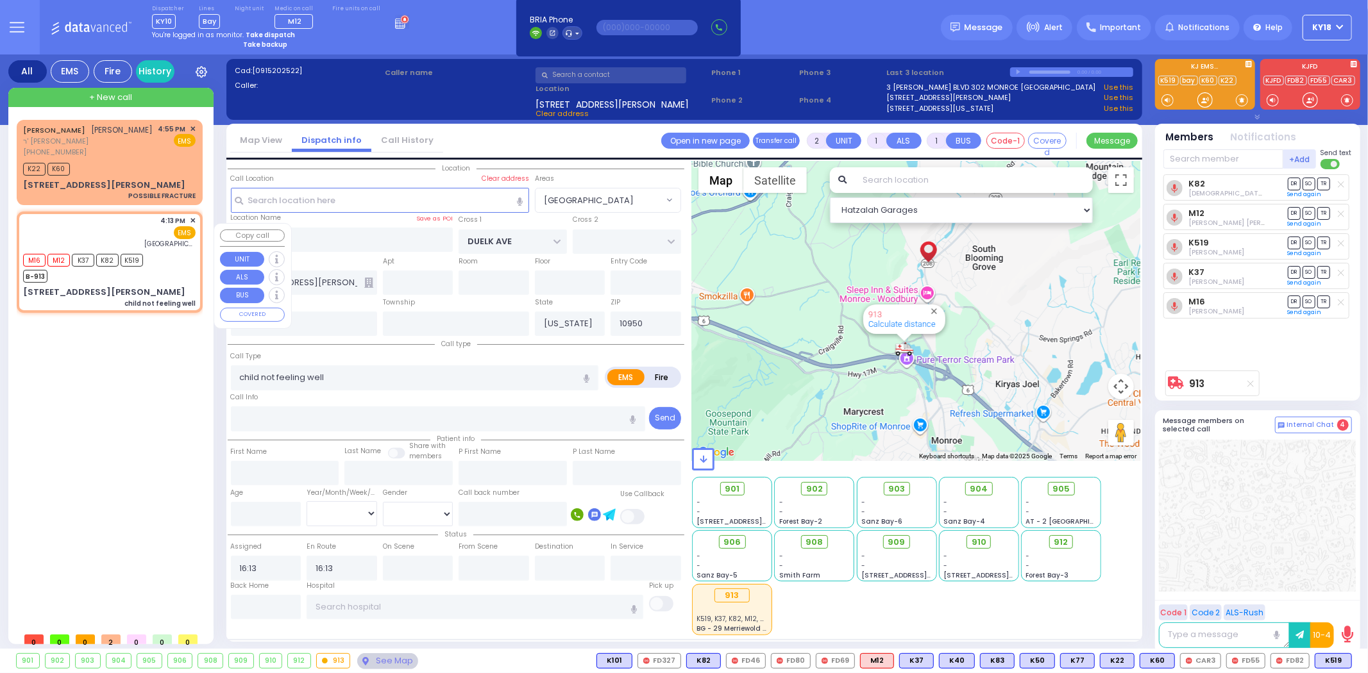
select select
radio input "true"
select select
type input "[GEOGRAPHIC_DATA]"
select select "Hatzalah Garages"
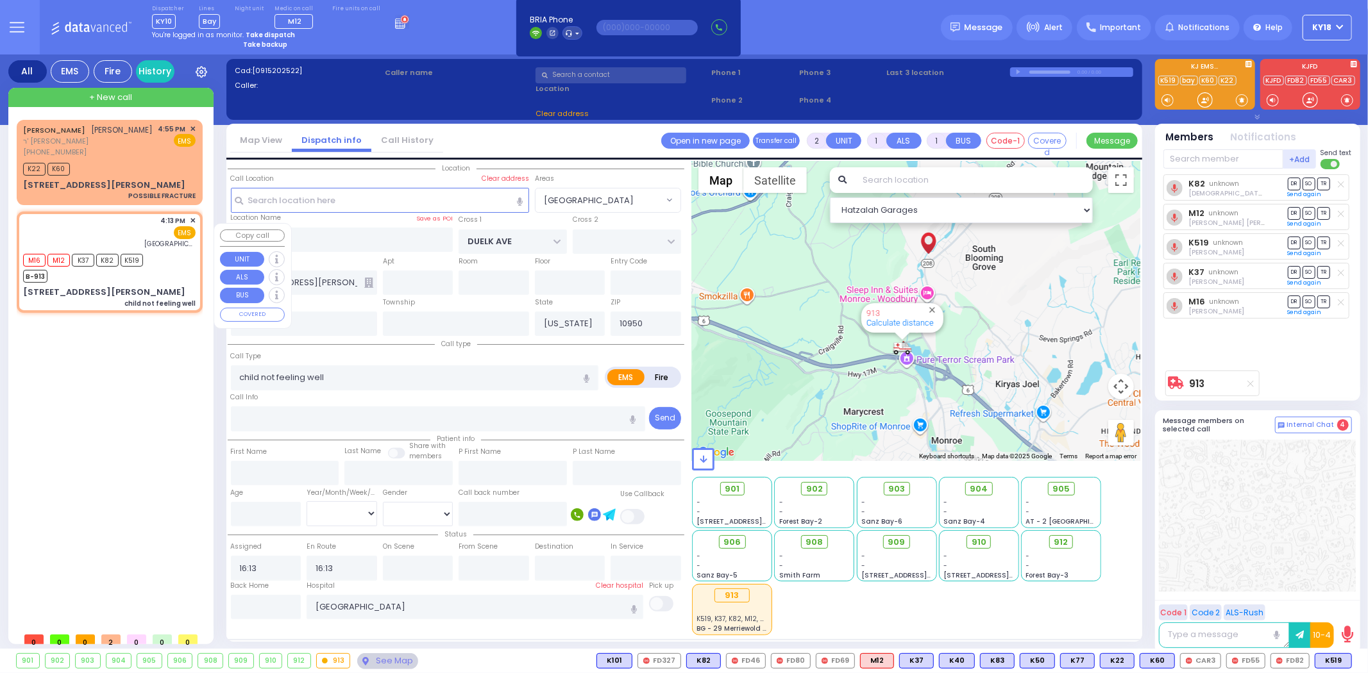
select select "[GEOGRAPHIC_DATA]"
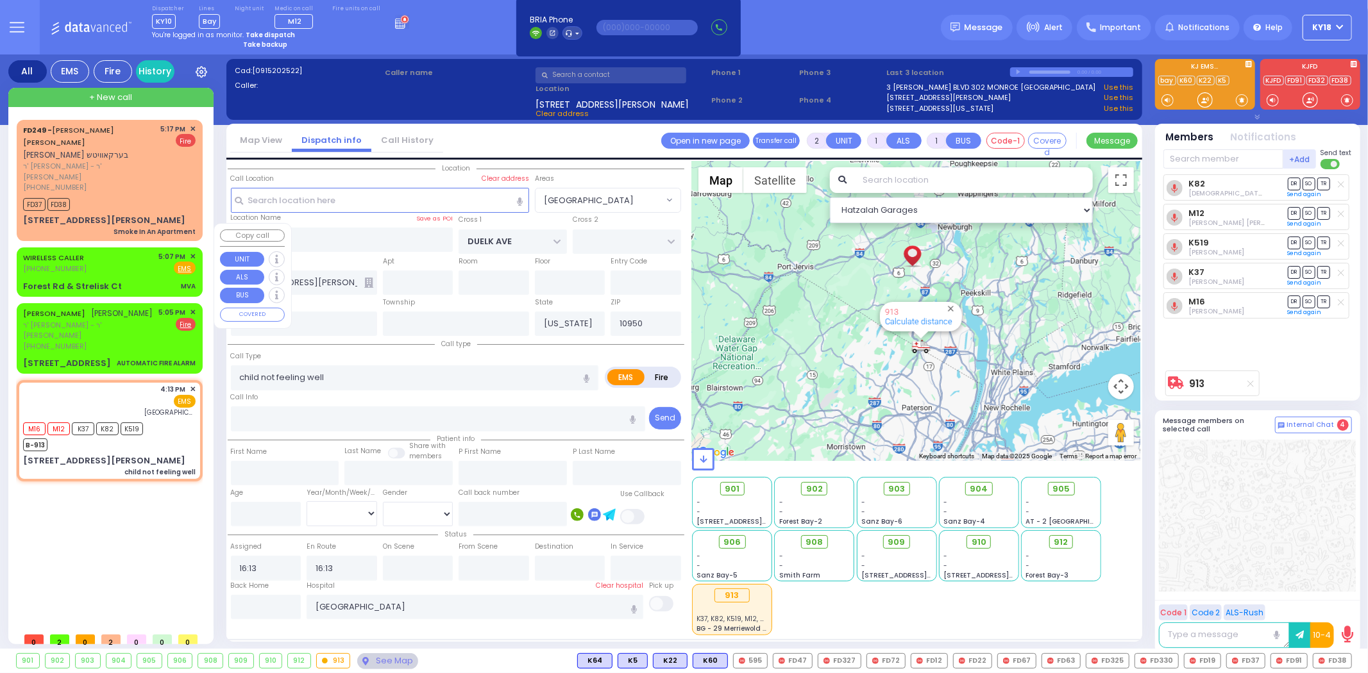
type input "6"
select select
radio input "true"
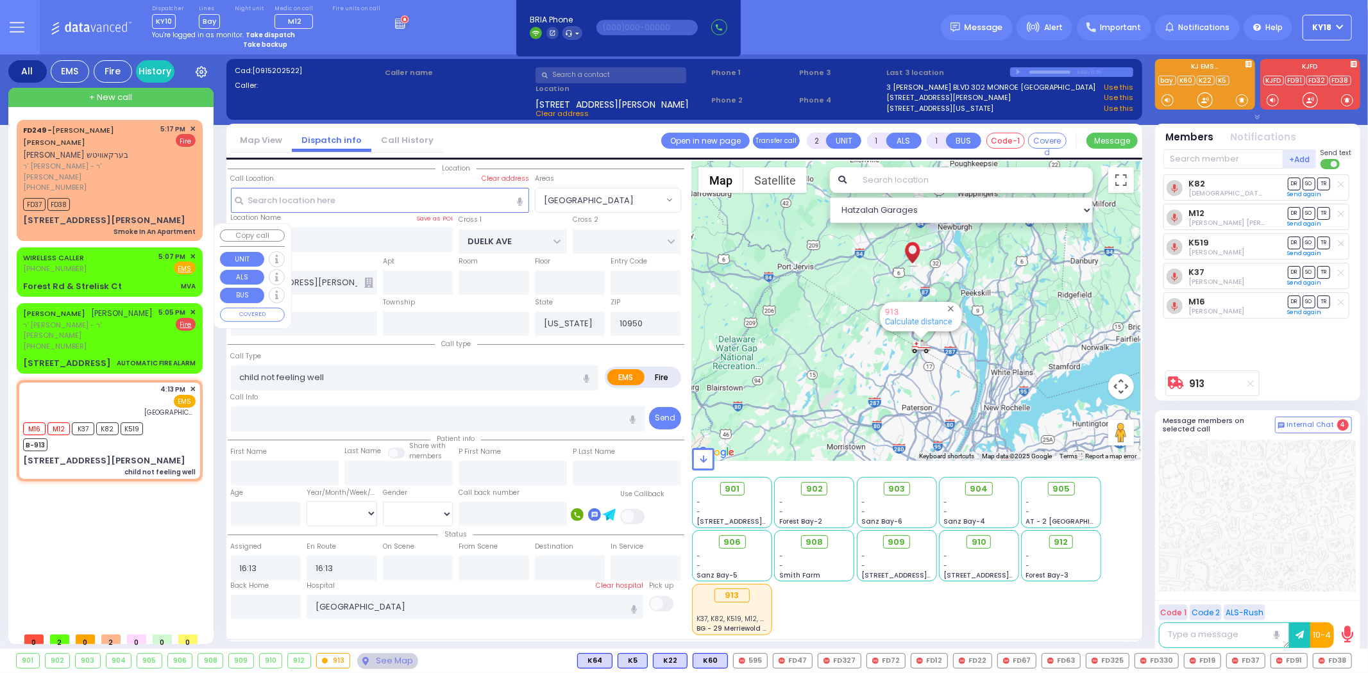
type input "Unknown"
select select "Year"
select select "Hatzalah Garages"
select select "[GEOGRAPHIC_DATA]"
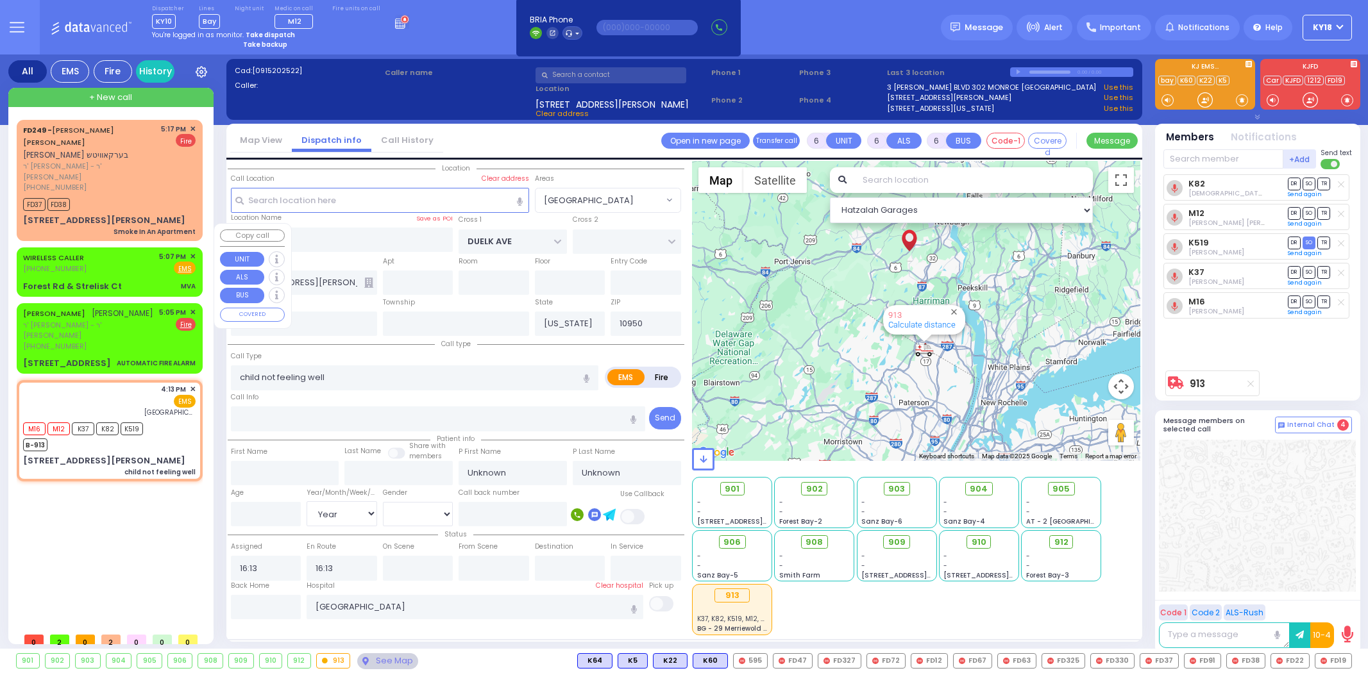
select select "[GEOGRAPHIC_DATA]"
select select "Year"
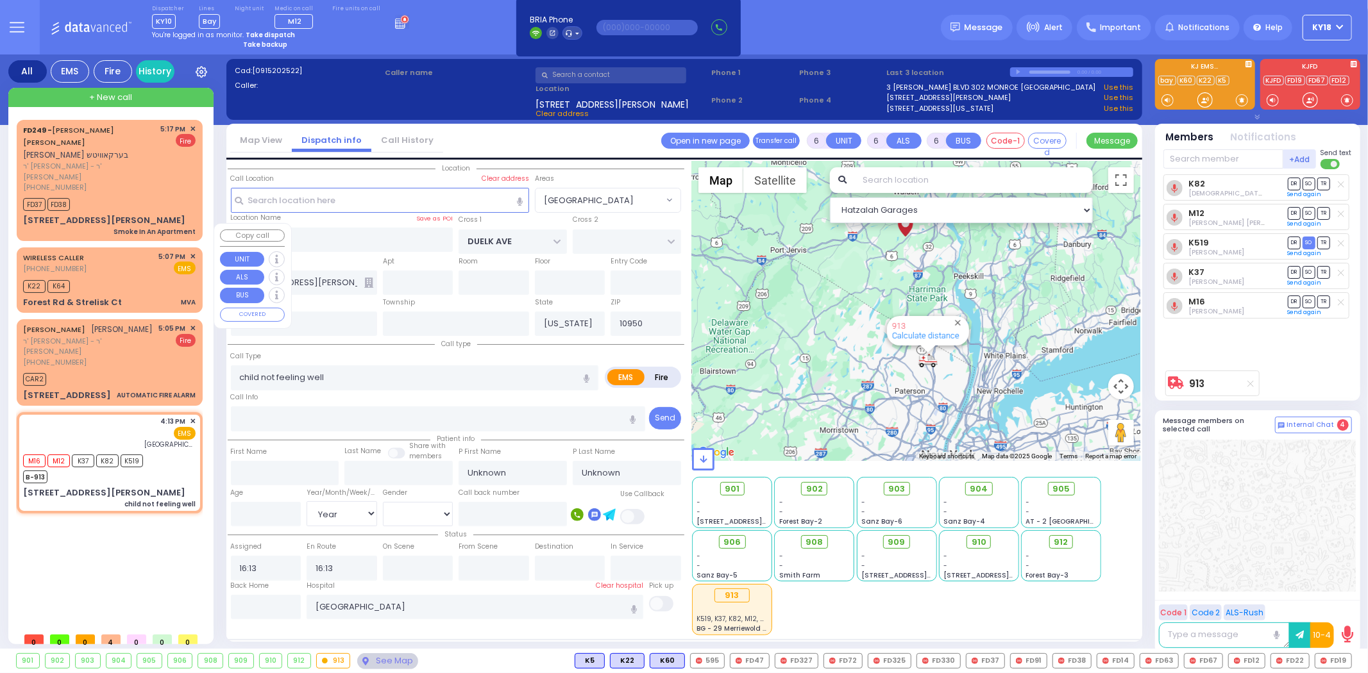
select select
radio input "true"
select select "Year"
type input "16:15"
type input "16:55"
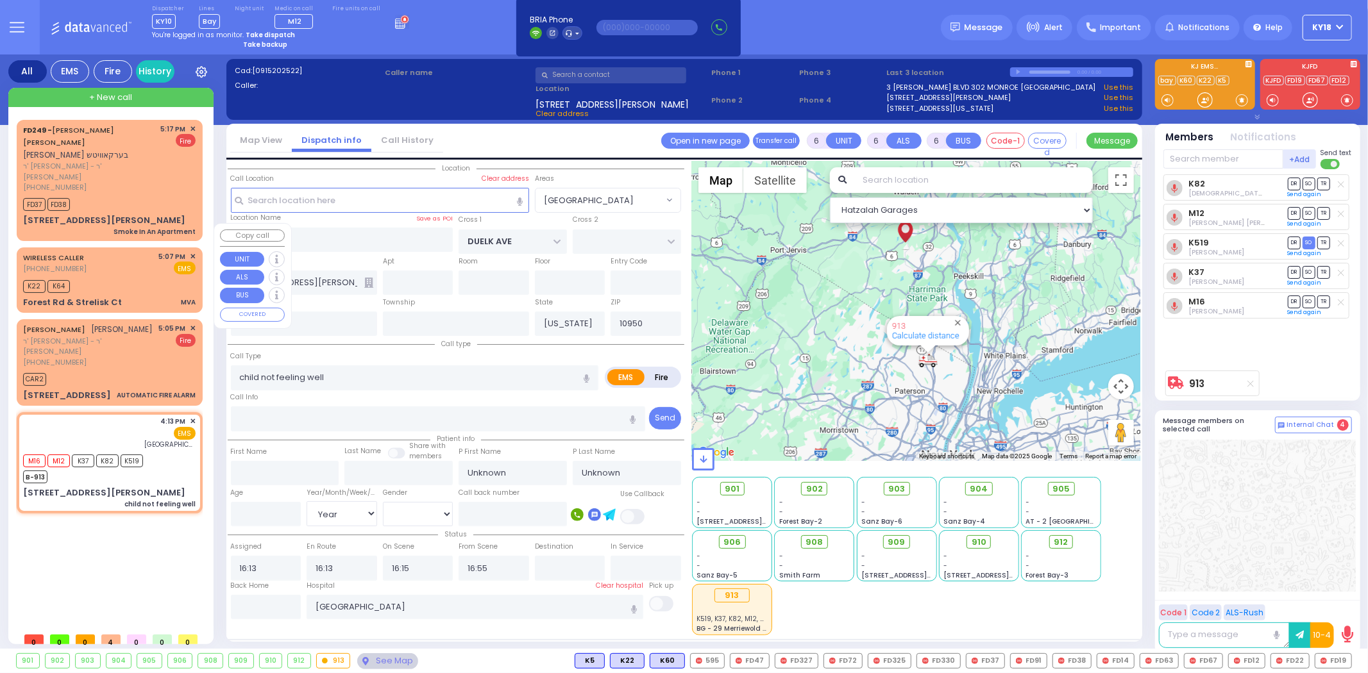
select select "Hatzalah Garages"
select select
radio input "true"
select select "Year"
select select "Hatzalah Garages"
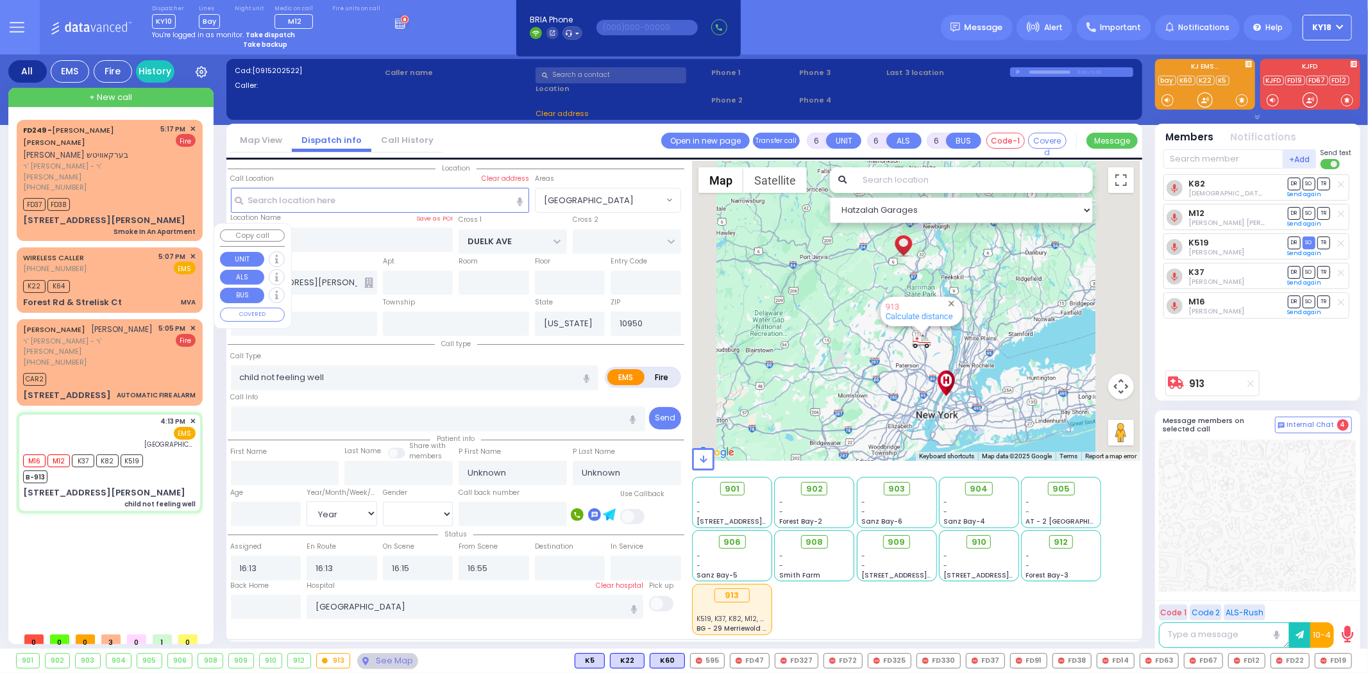
select select "[GEOGRAPHIC_DATA]"
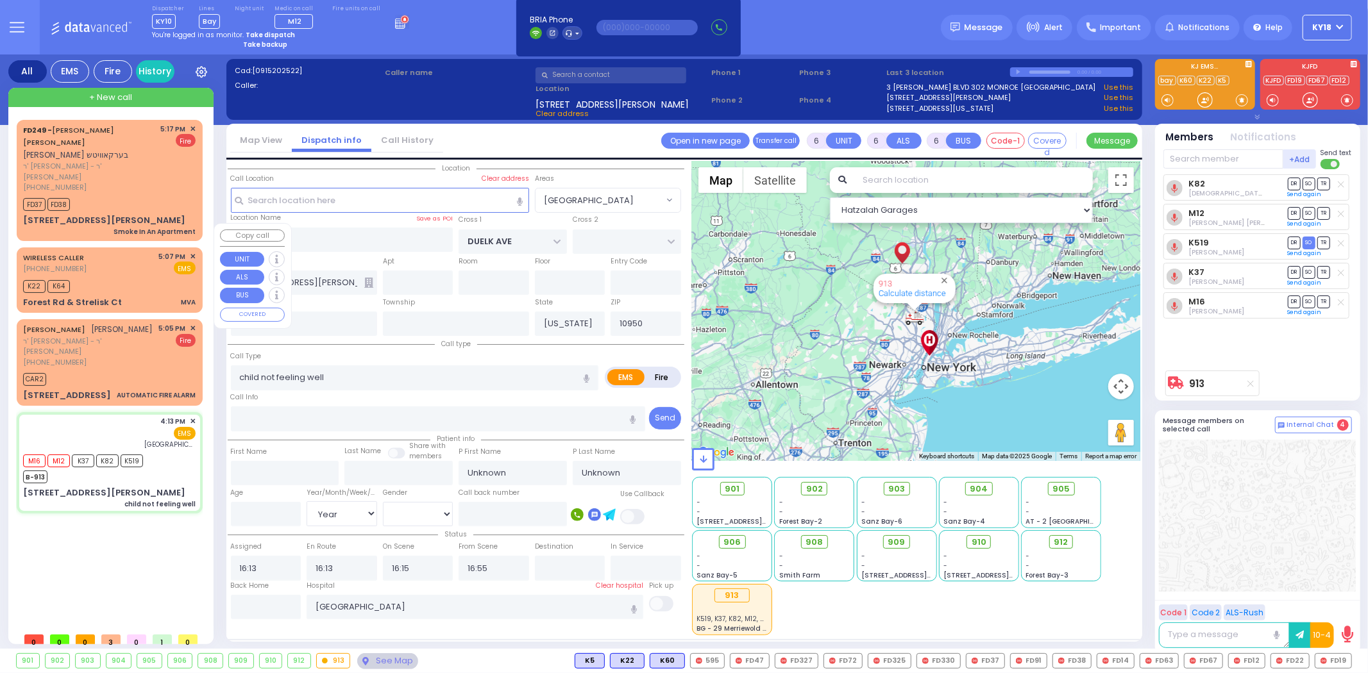
select select
radio input "true"
type input "Mendel"
type input "Goldman"
type input "4"
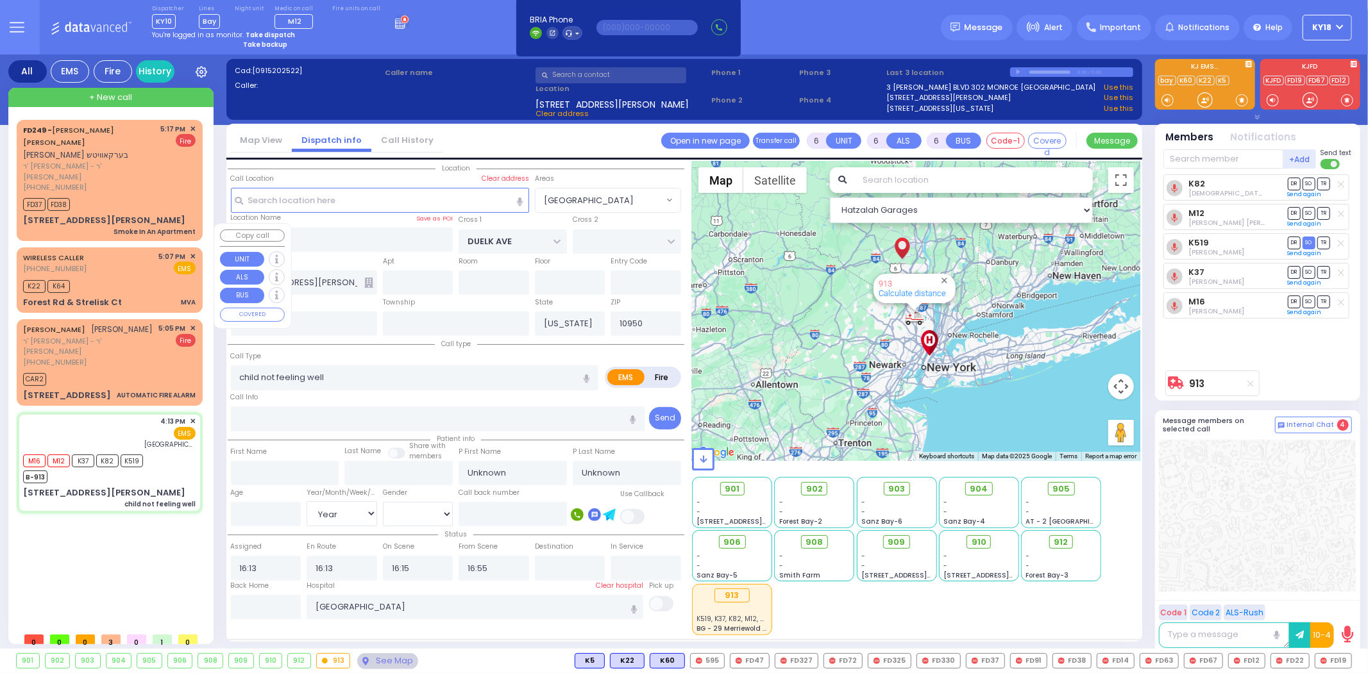
select select "Year"
select select "[DEMOGRAPHIC_DATA]"
select select "Hatzalah Garages"
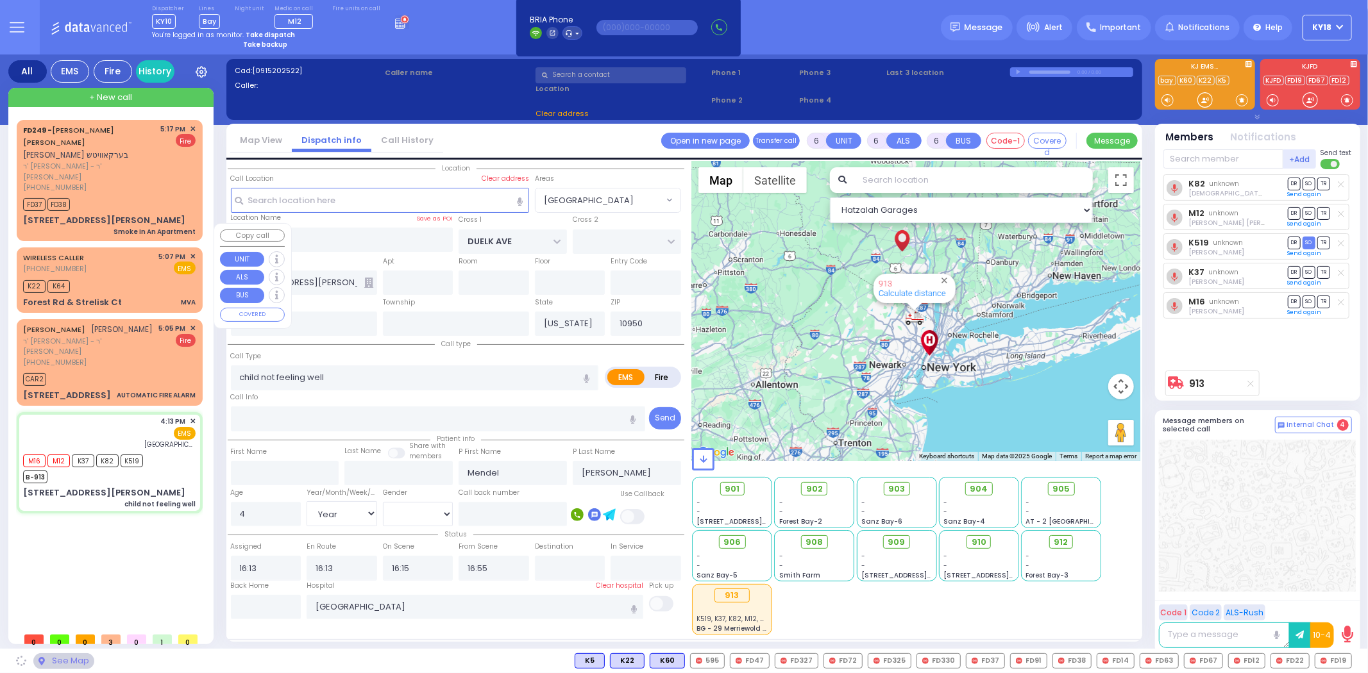
select select "[GEOGRAPHIC_DATA]"
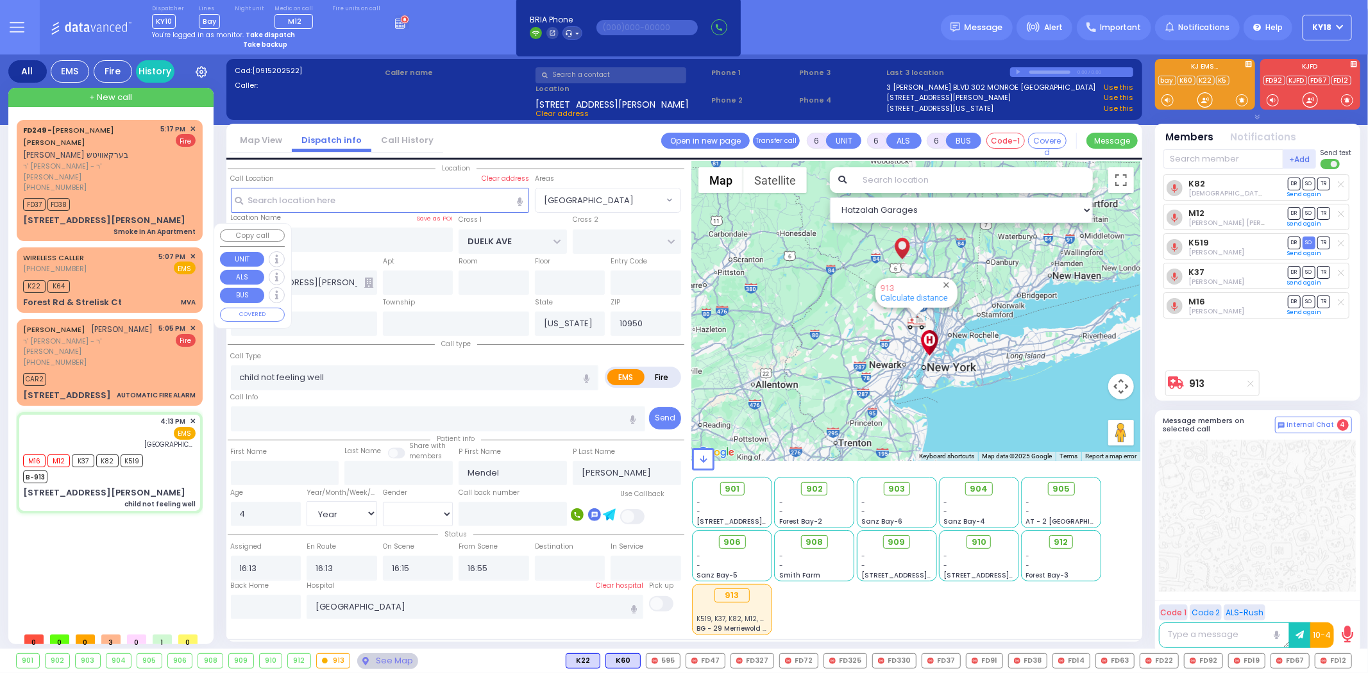
select select
radio input "true"
select select "Year"
select select "[DEMOGRAPHIC_DATA]"
select select "Hatzalah Garages"
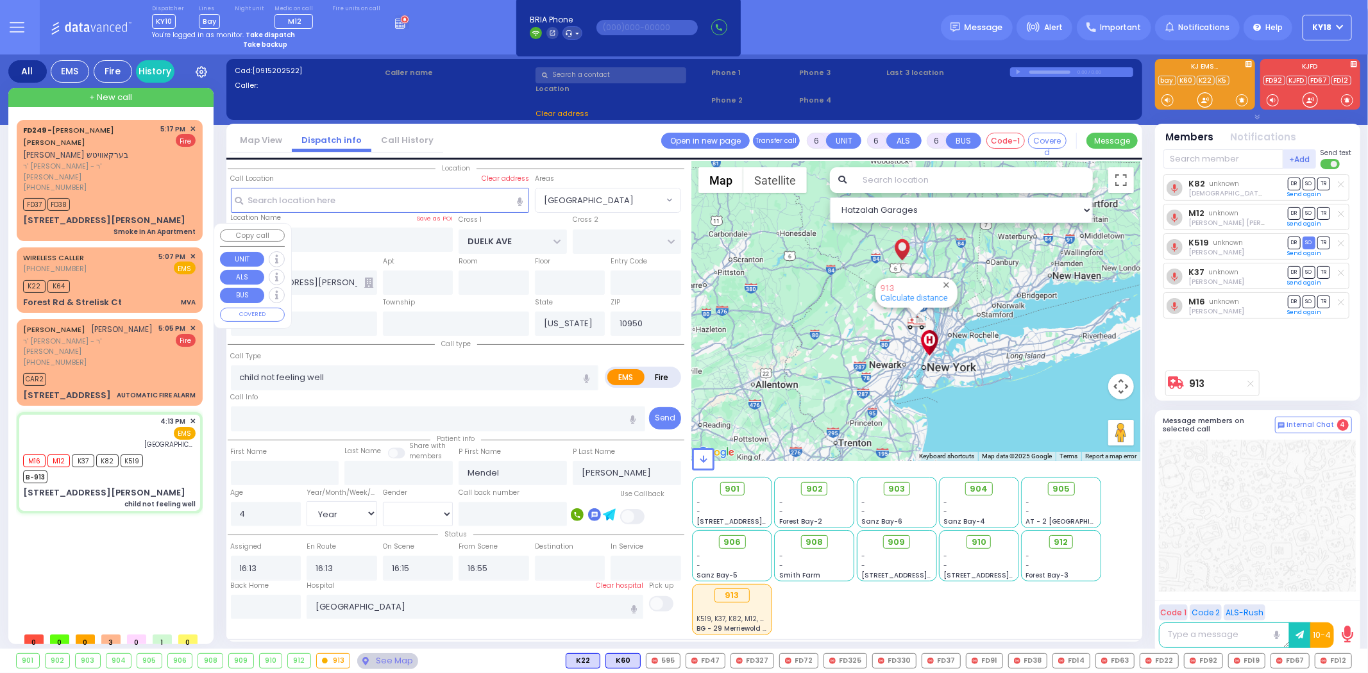
select select "[GEOGRAPHIC_DATA]"
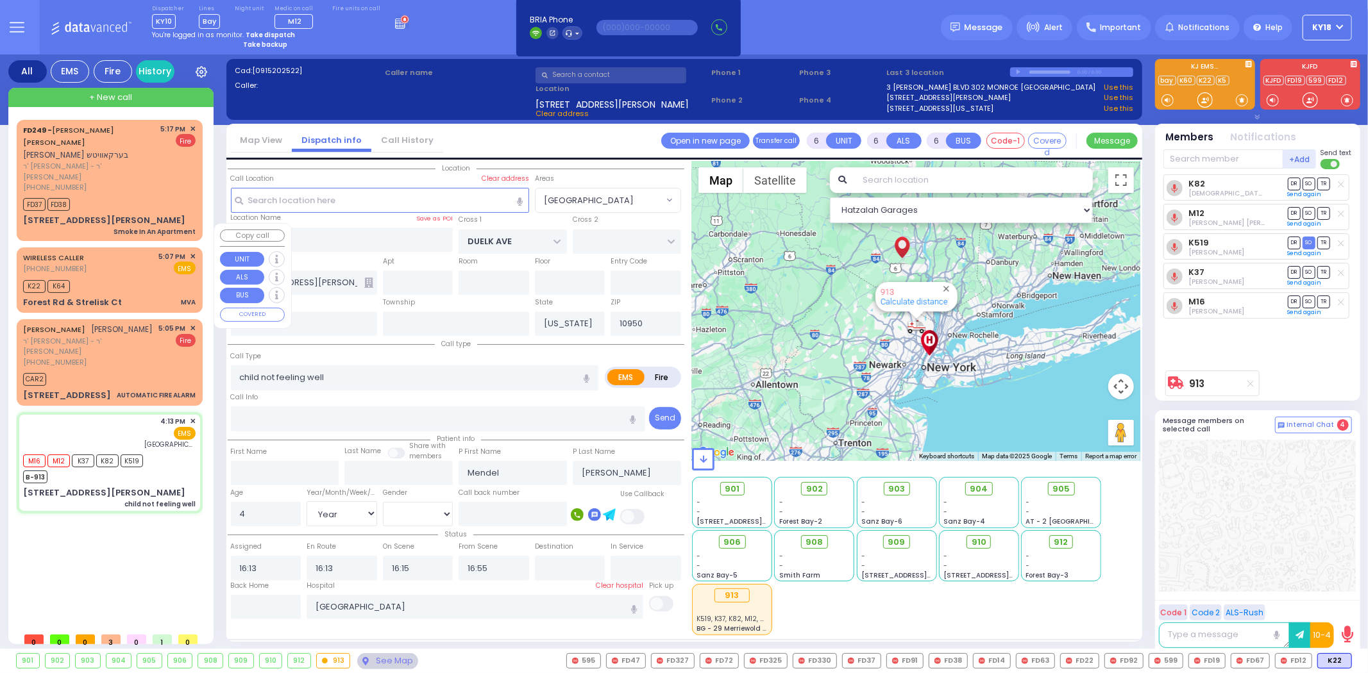
select select
radio input "true"
select select "Year"
select select "[DEMOGRAPHIC_DATA]"
select select "Hatzalah Garages"
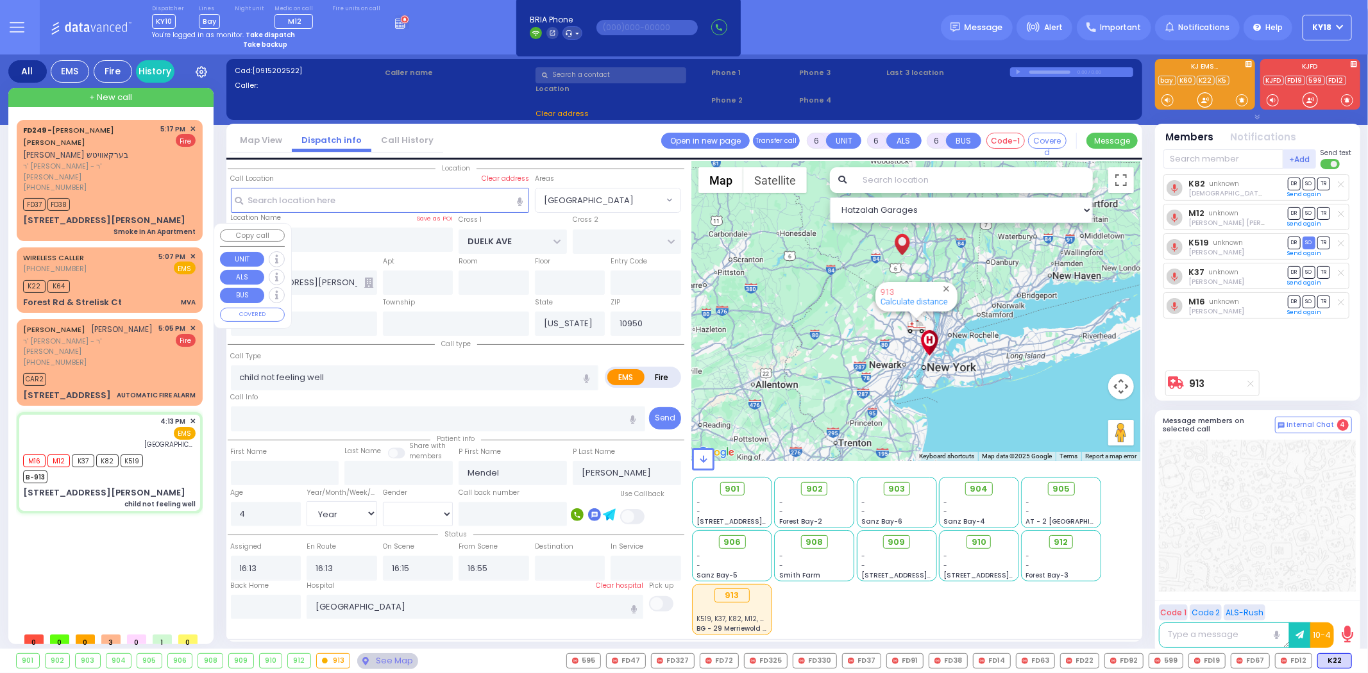
select select "[GEOGRAPHIC_DATA]"
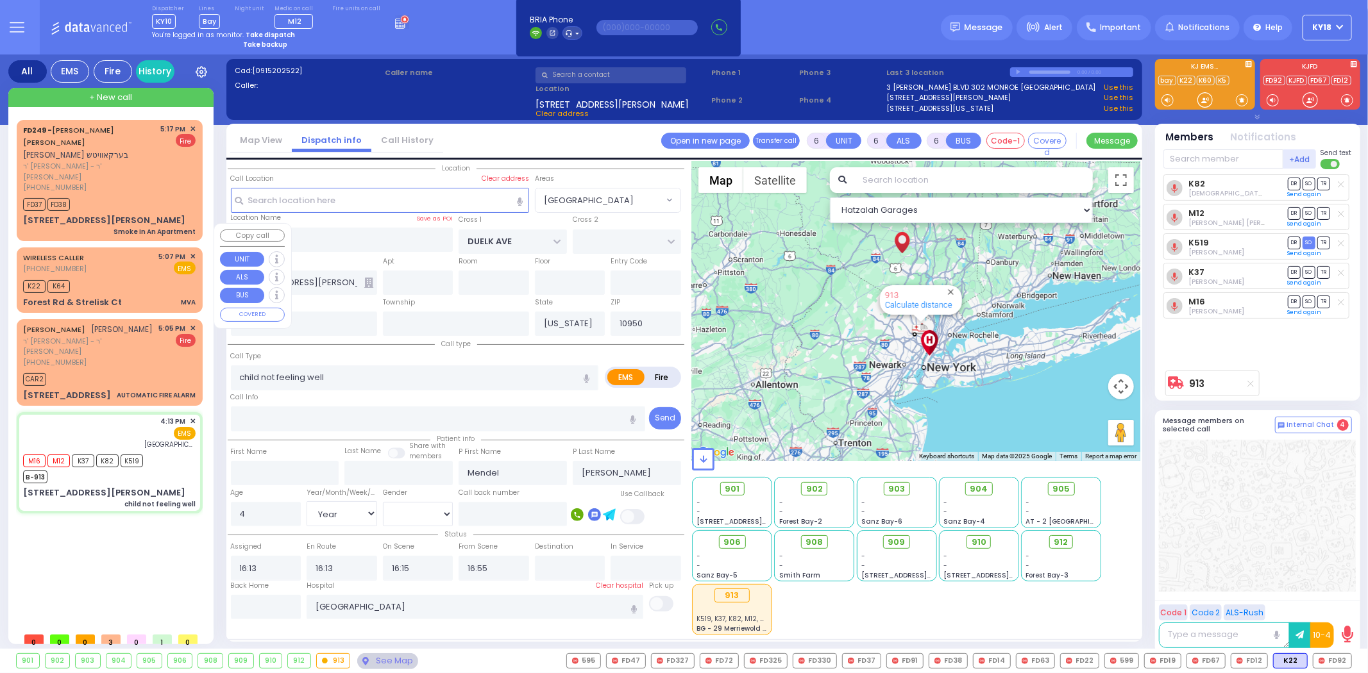
select select
radio input "true"
select select "Year"
select select "[DEMOGRAPHIC_DATA]"
select select "Hatzalah Garages"
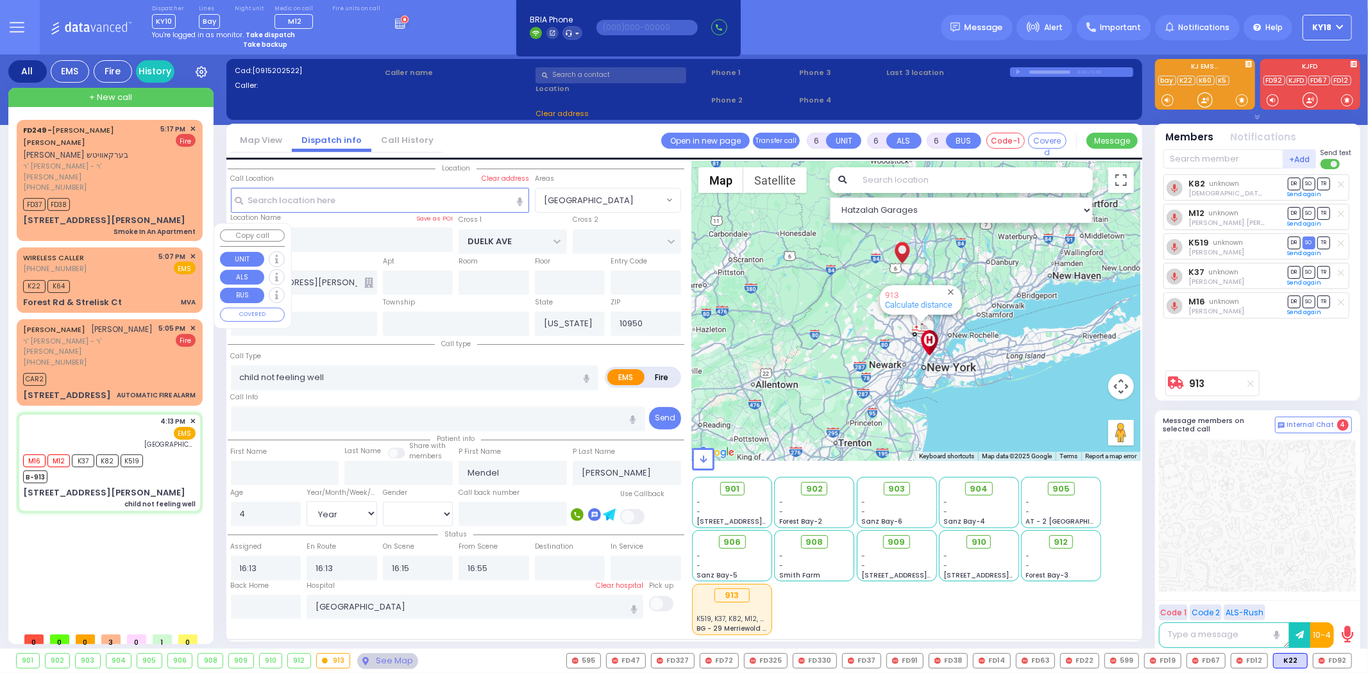
select select "[GEOGRAPHIC_DATA]"
select select
radio input "true"
select select "Year"
select select "[DEMOGRAPHIC_DATA]"
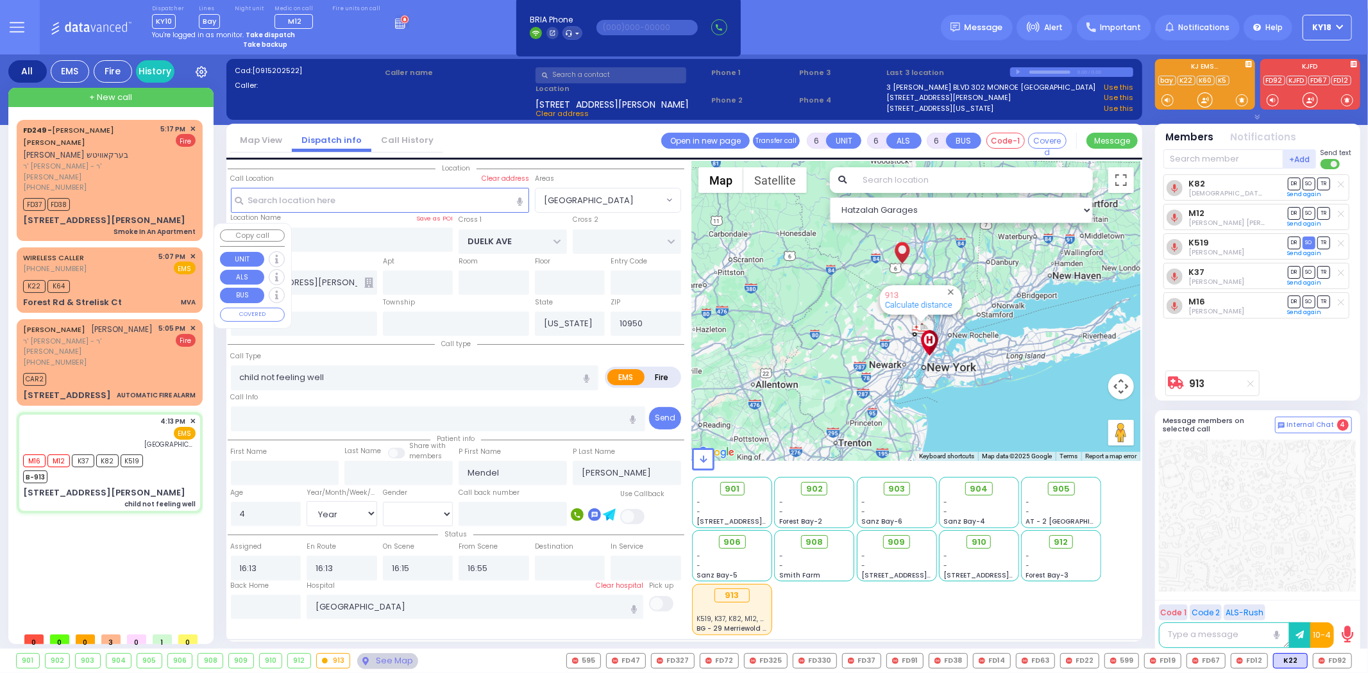
select select "Hatzalah Garages"
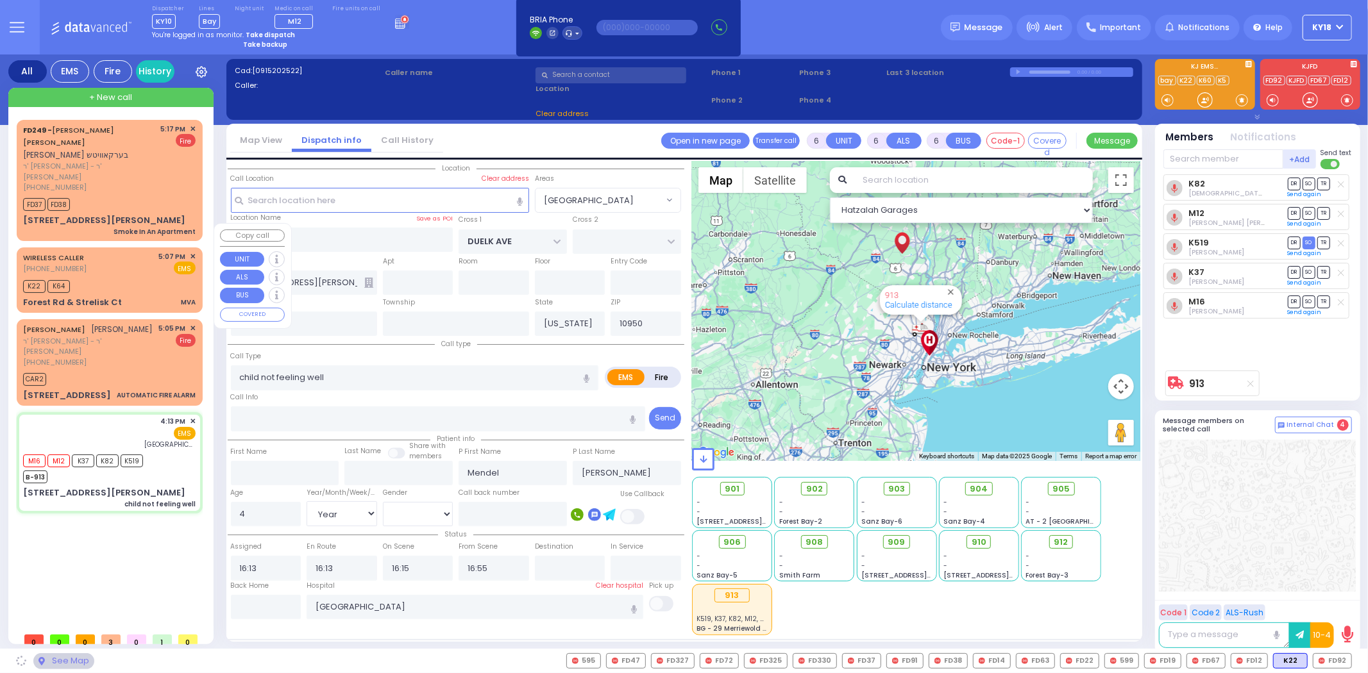
select select "[GEOGRAPHIC_DATA]"
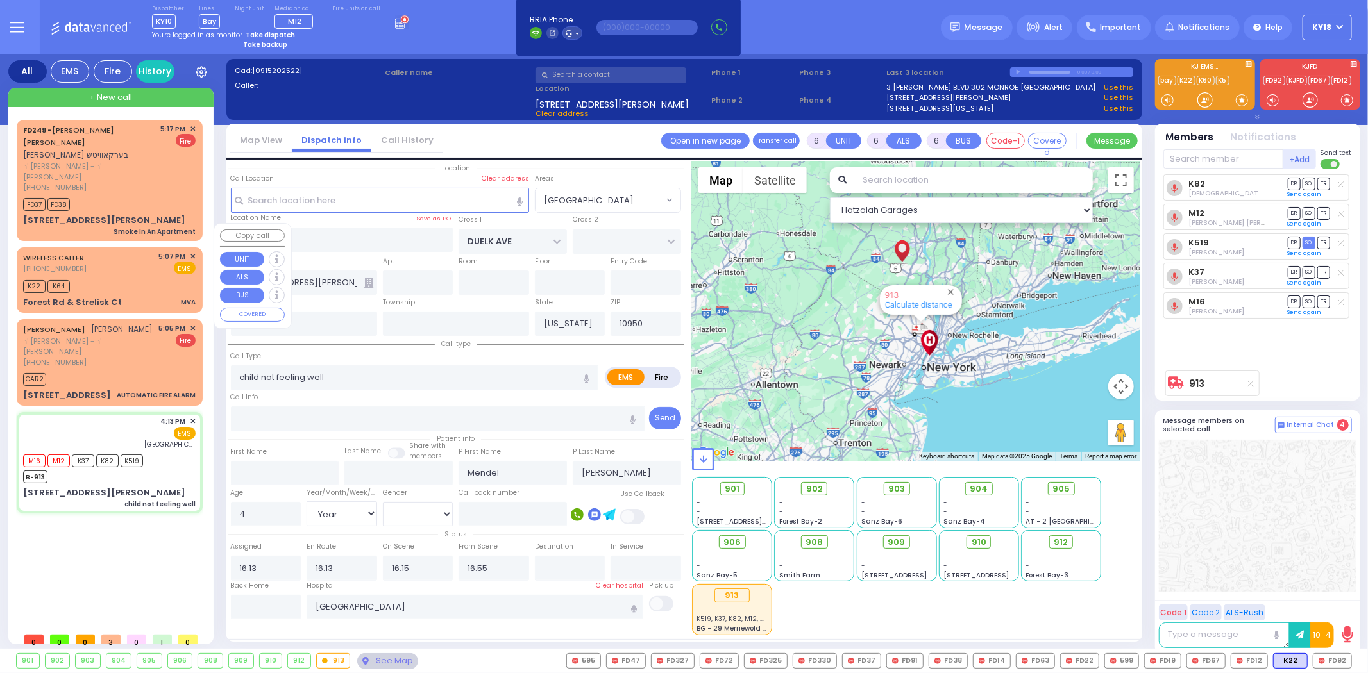
select select
radio input "true"
select select "Year"
select select "[DEMOGRAPHIC_DATA]"
select select "Hatzalah Garages"
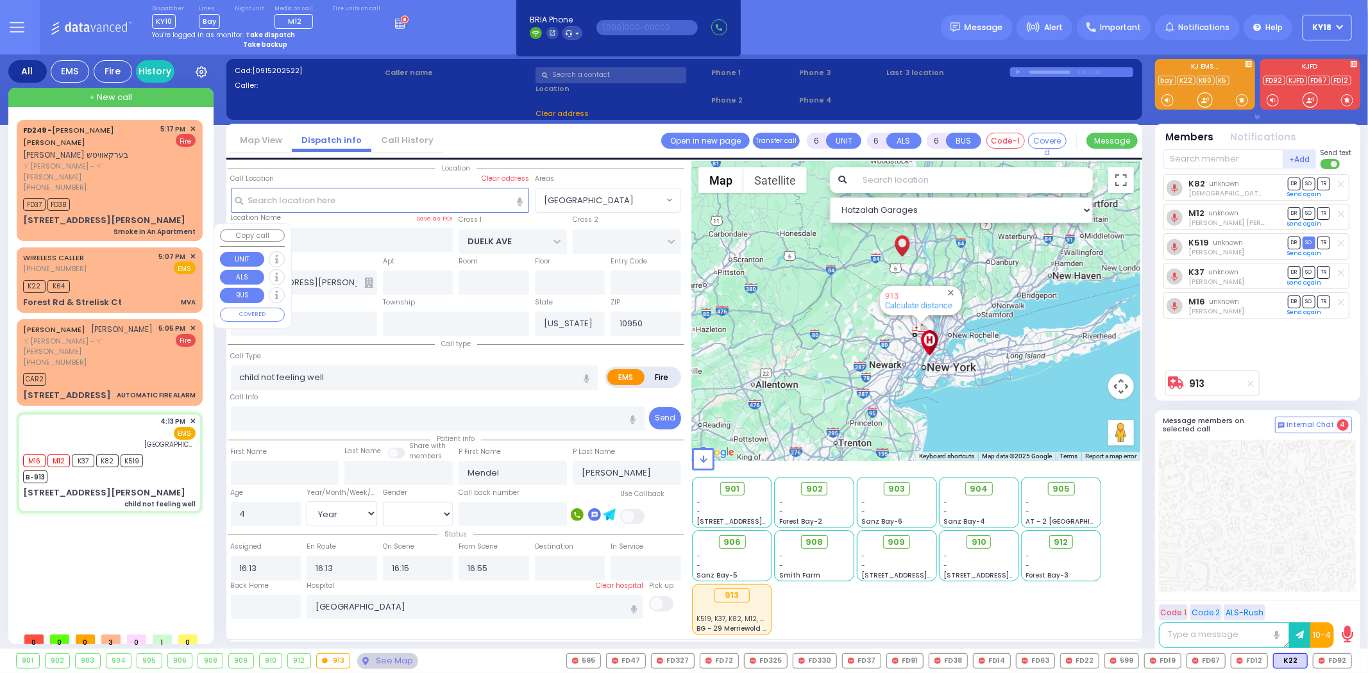
select select "[GEOGRAPHIC_DATA]"
select select
radio input "true"
select select "Year"
select select "[DEMOGRAPHIC_DATA]"
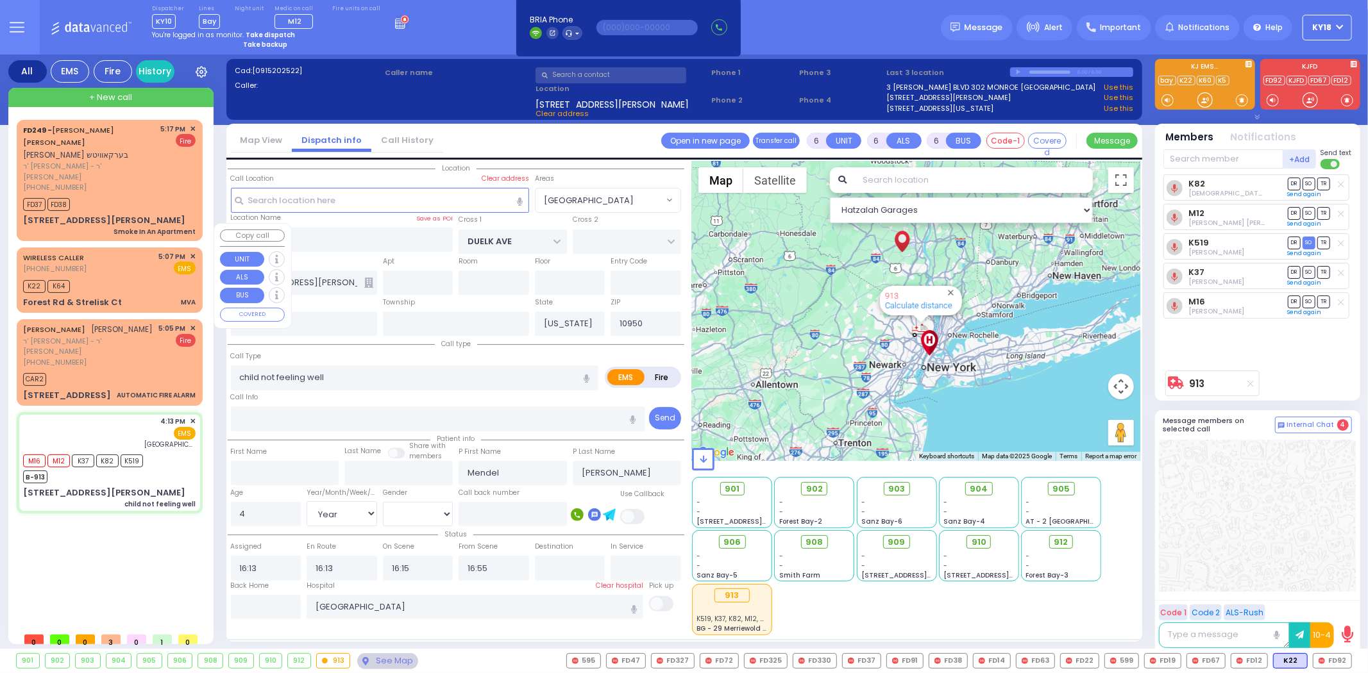
select select "Hatzalah Garages"
select select "[GEOGRAPHIC_DATA]"
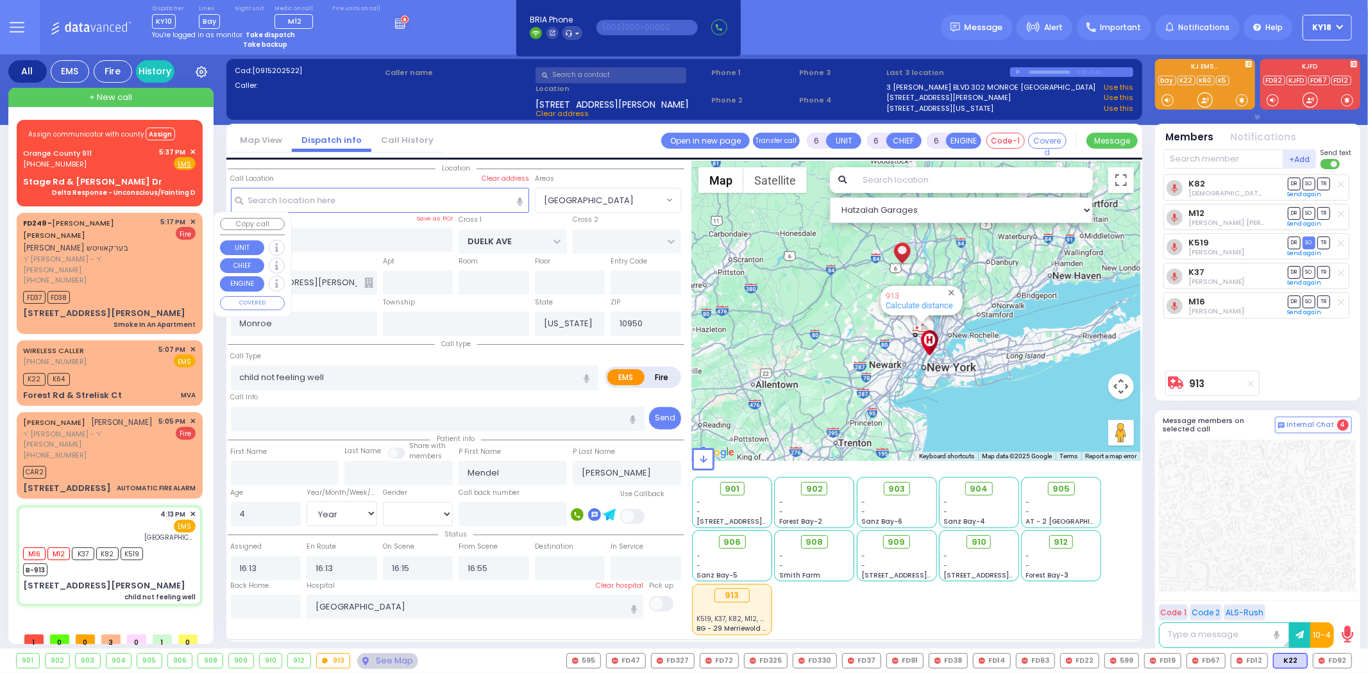
select select
radio input "true"
select select "Year"
select select "[DEMOGRAPHIC_DATA]"
select select "Hatzalah Garages"
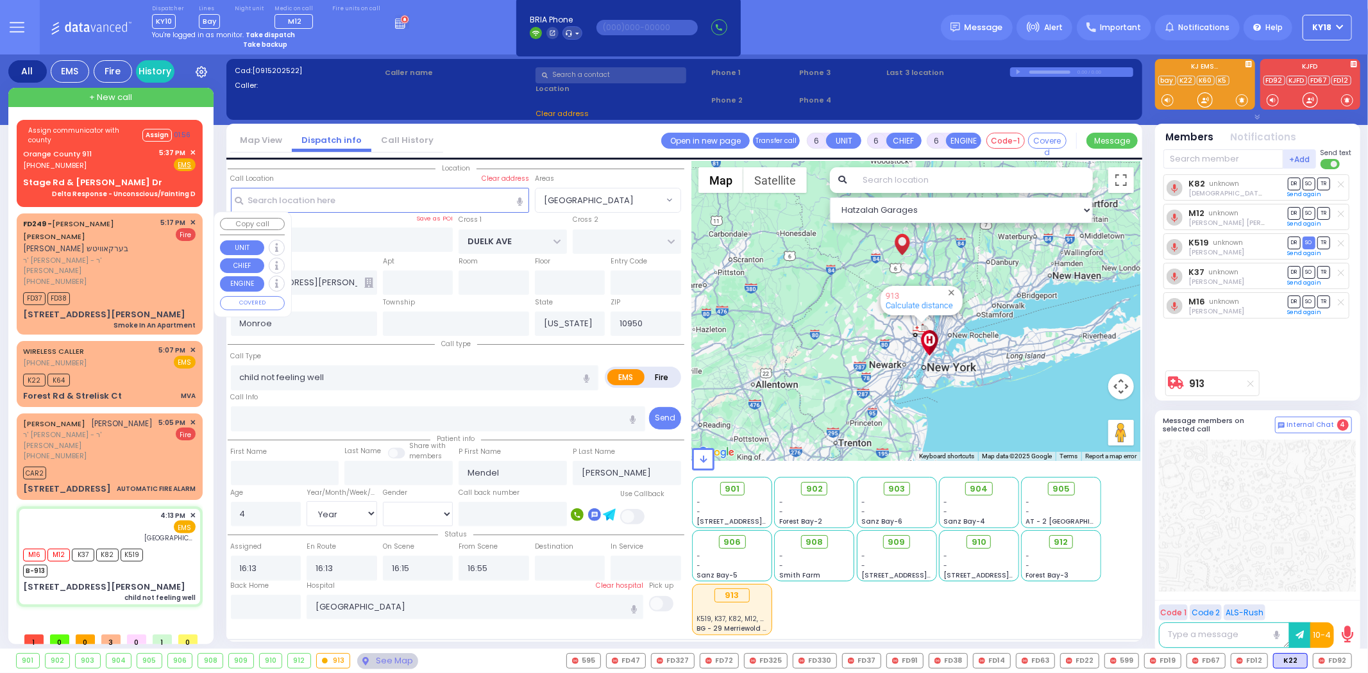
select select "[GEOGRAPHIC_DATA]"
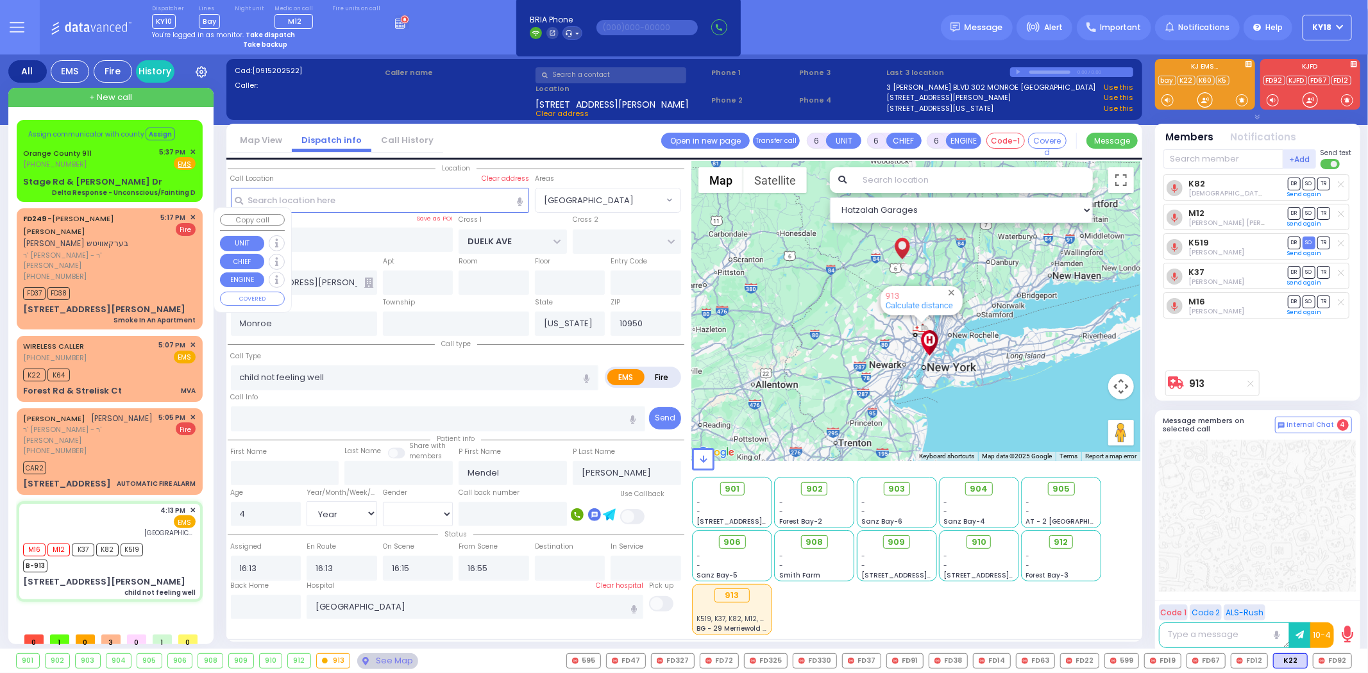
select select
radio input "true"
select select "Year"
select select "[DEMOGRAPHIC_DATA]"
select select "Hatzalah Garages"
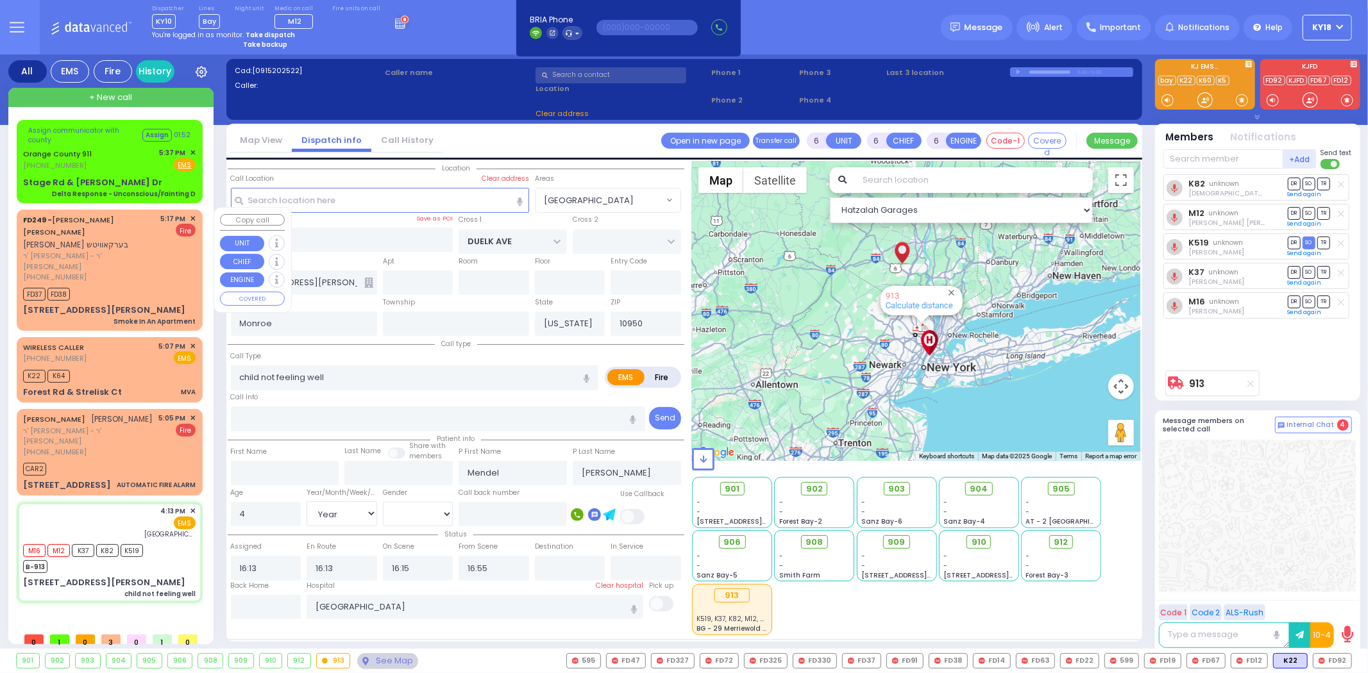
select select "[GEOGRAPHIC_DATA]"
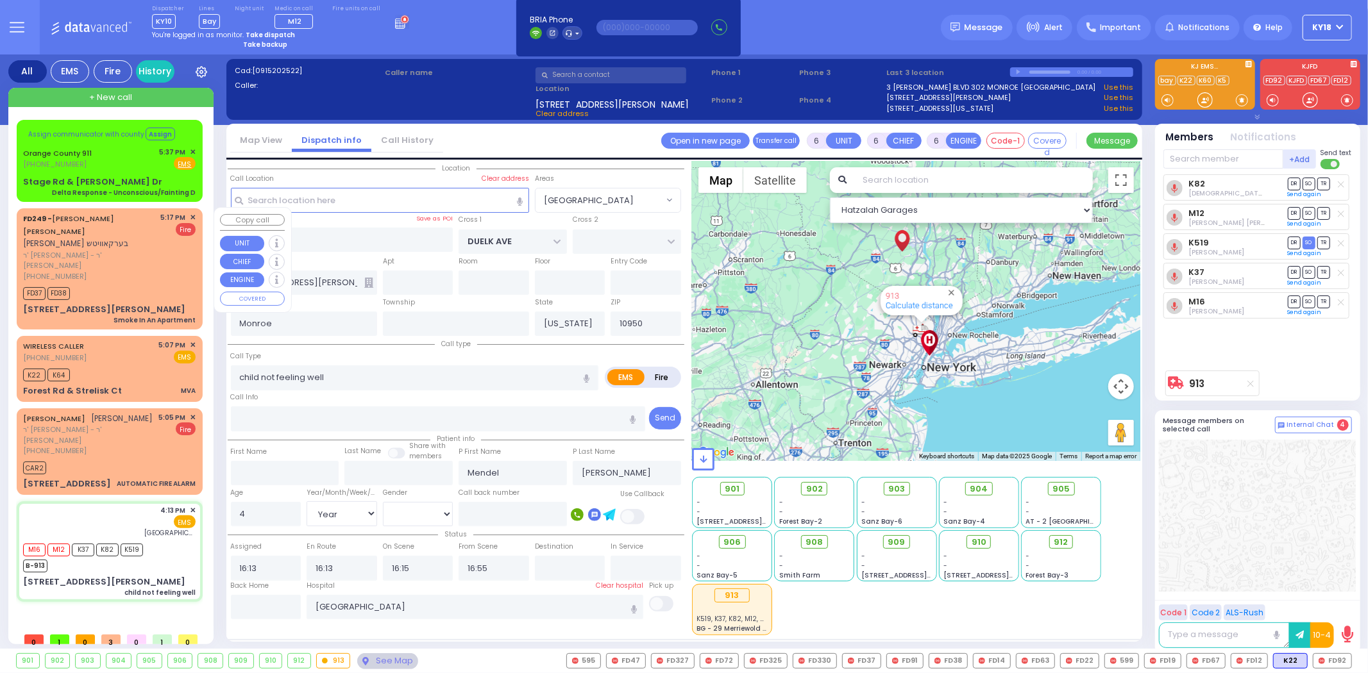
select select
radio input "true"
select select "Year"
select select "[DEMOGRAPHIC_DATA]"
select select "Hatzalah Garages"
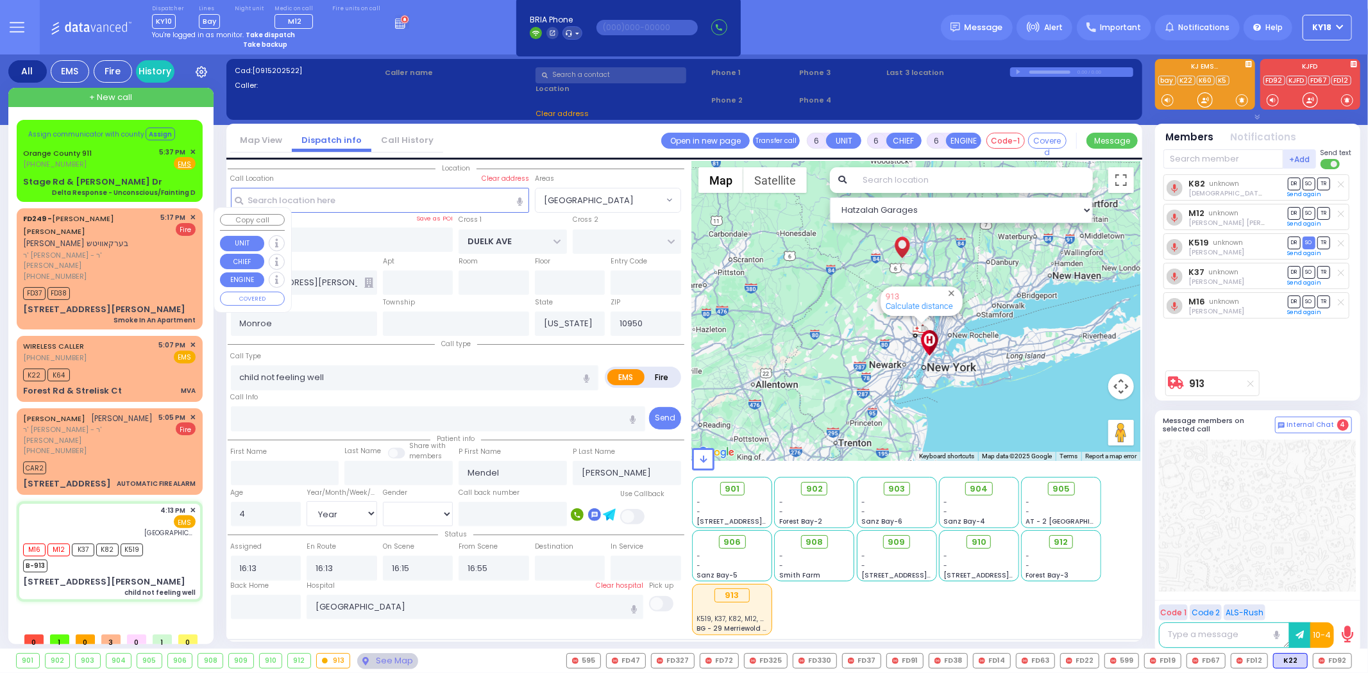
select select "[GEOGRAPHIC_DATA]"
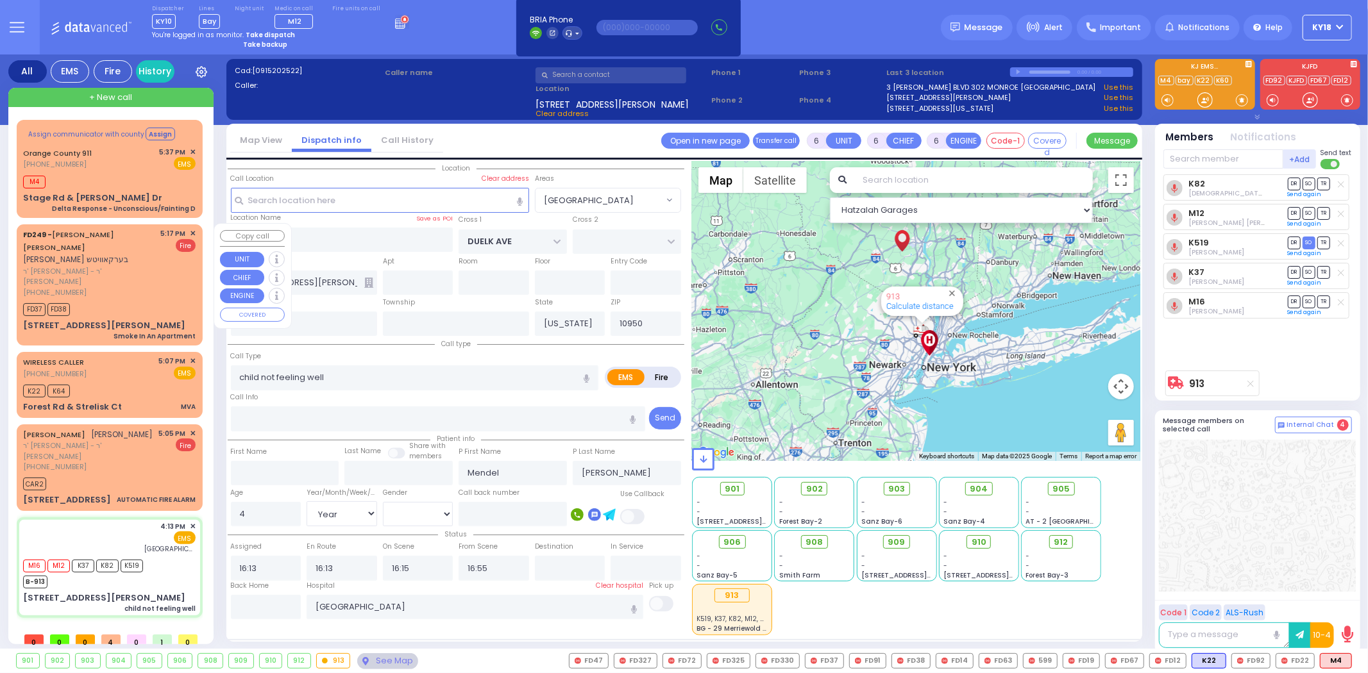
select select
radio input "true"
select select "Year"
select select "[DEMOGRAPHIC_DATA]"
select select "Hatzalah Garages"
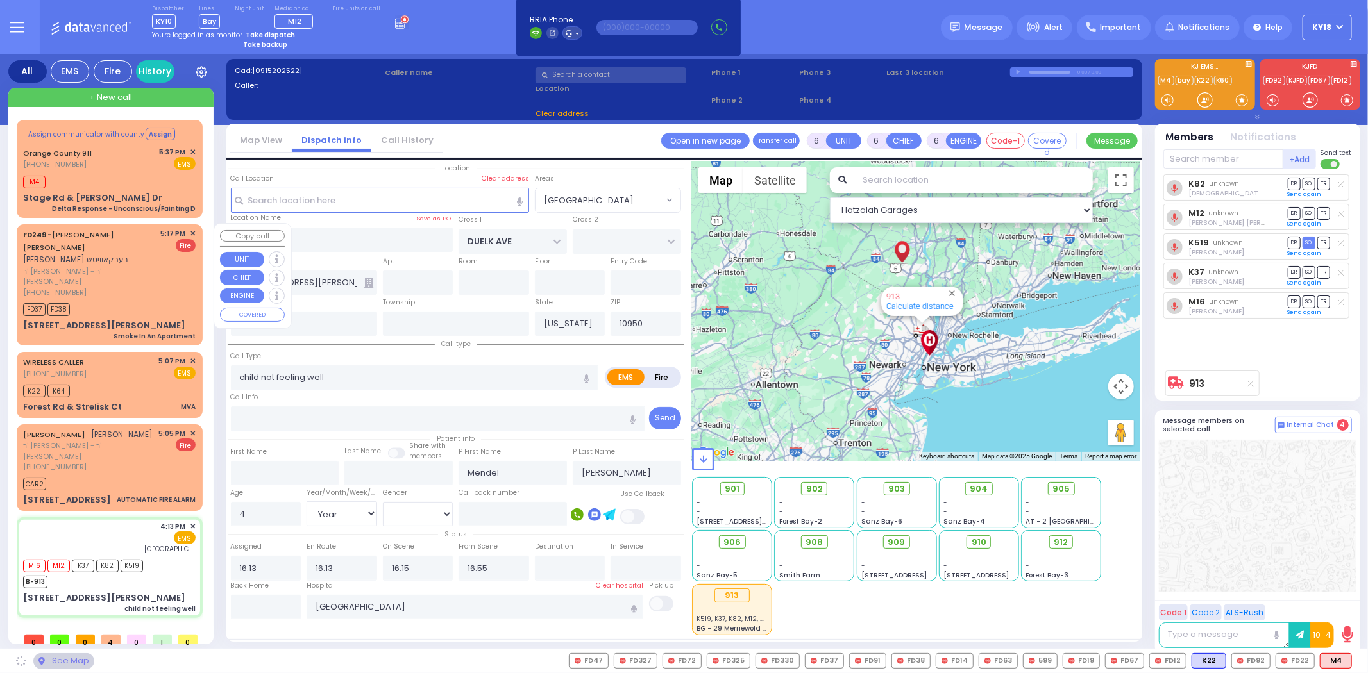
select select "[GEOGRAPHIC_DATA]"
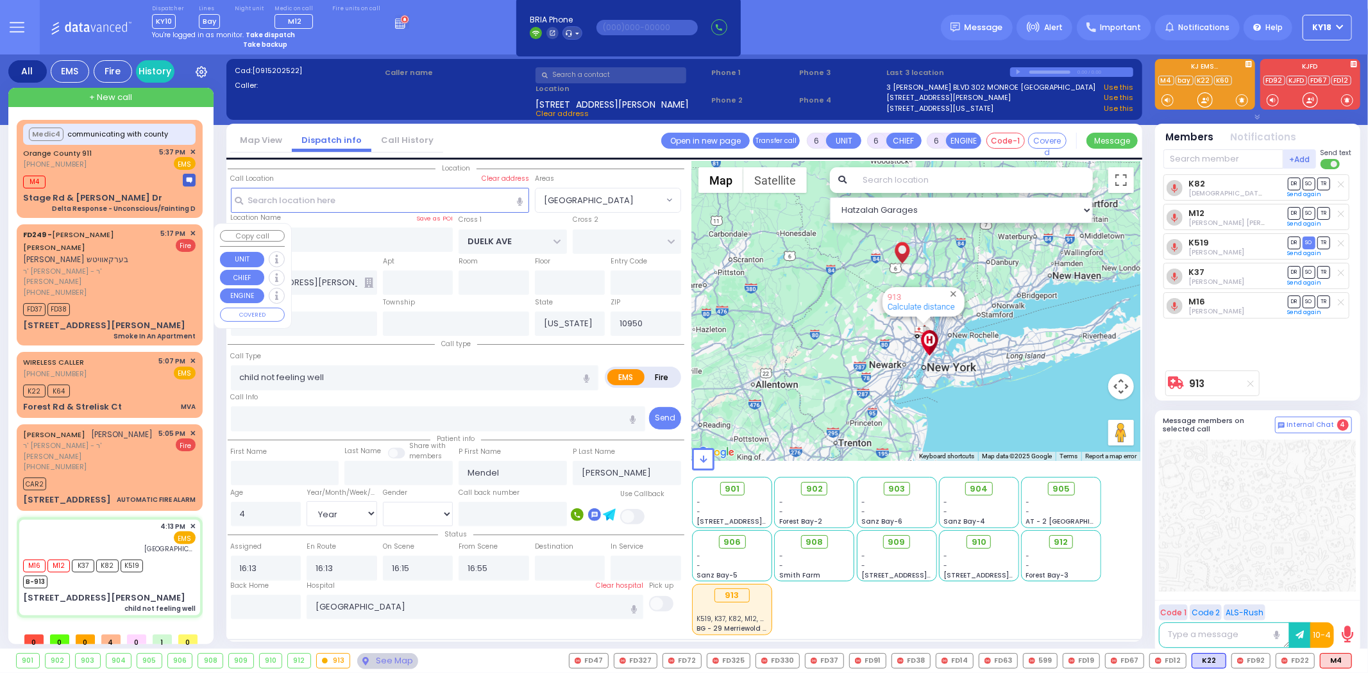
select select
radio input "true"
select select "Year"
select select "[DEMOGRAPHIC_DATA]"
select select "Hatzalah Garages"
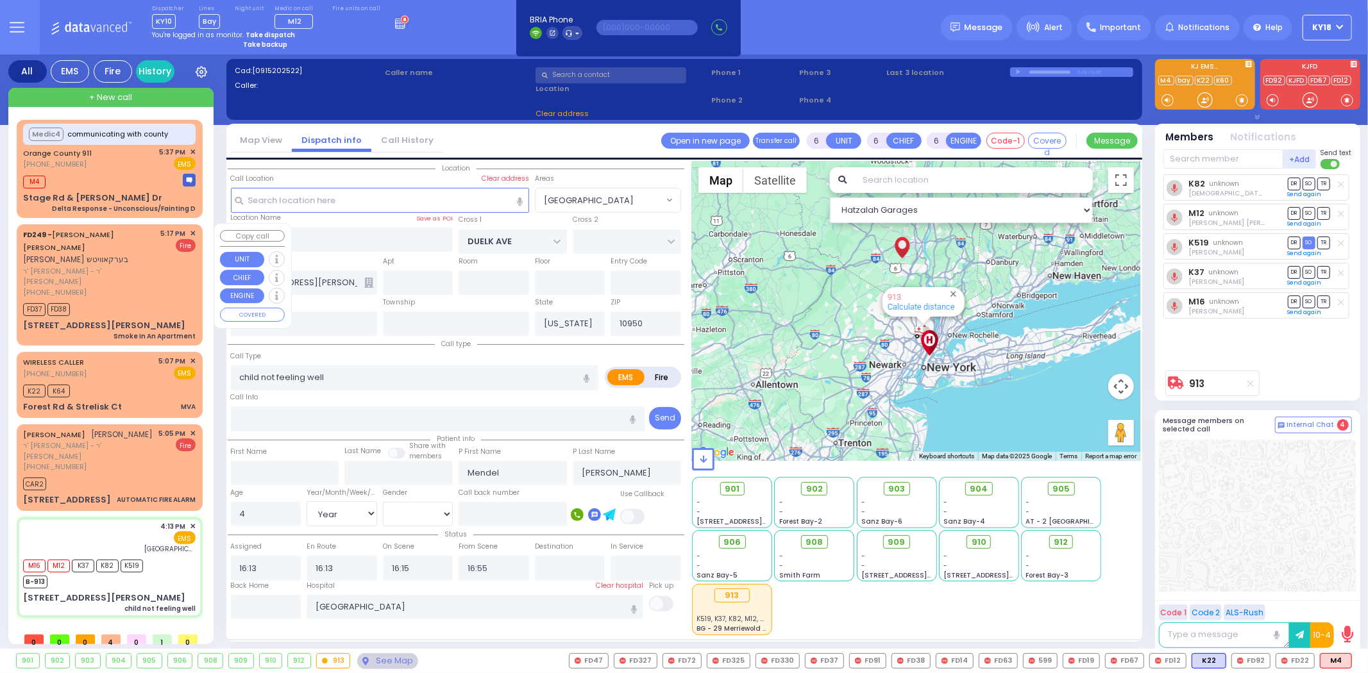
select select "[GEOGRAPHIC_DATA]"
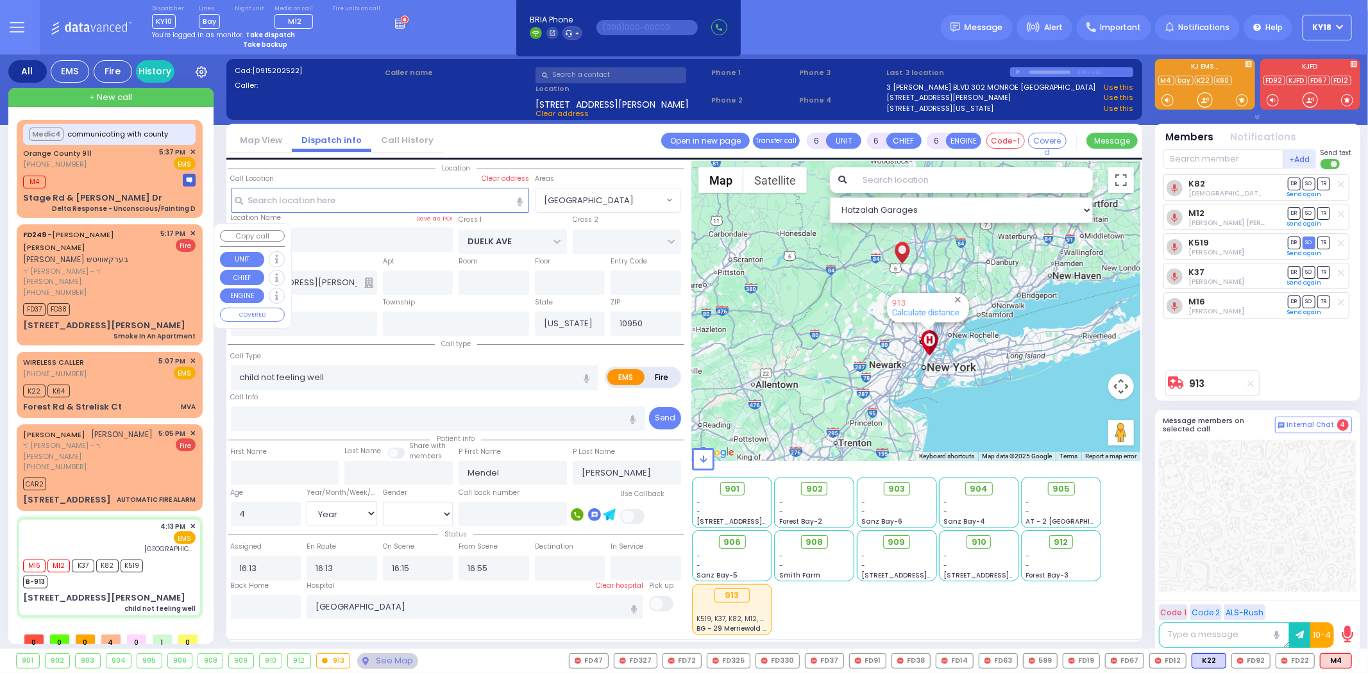
select select
radio input "true"
select select "Year"
select select "[DEMOGRAPHIC_DATA]"
select select "Hatzalah Garages"
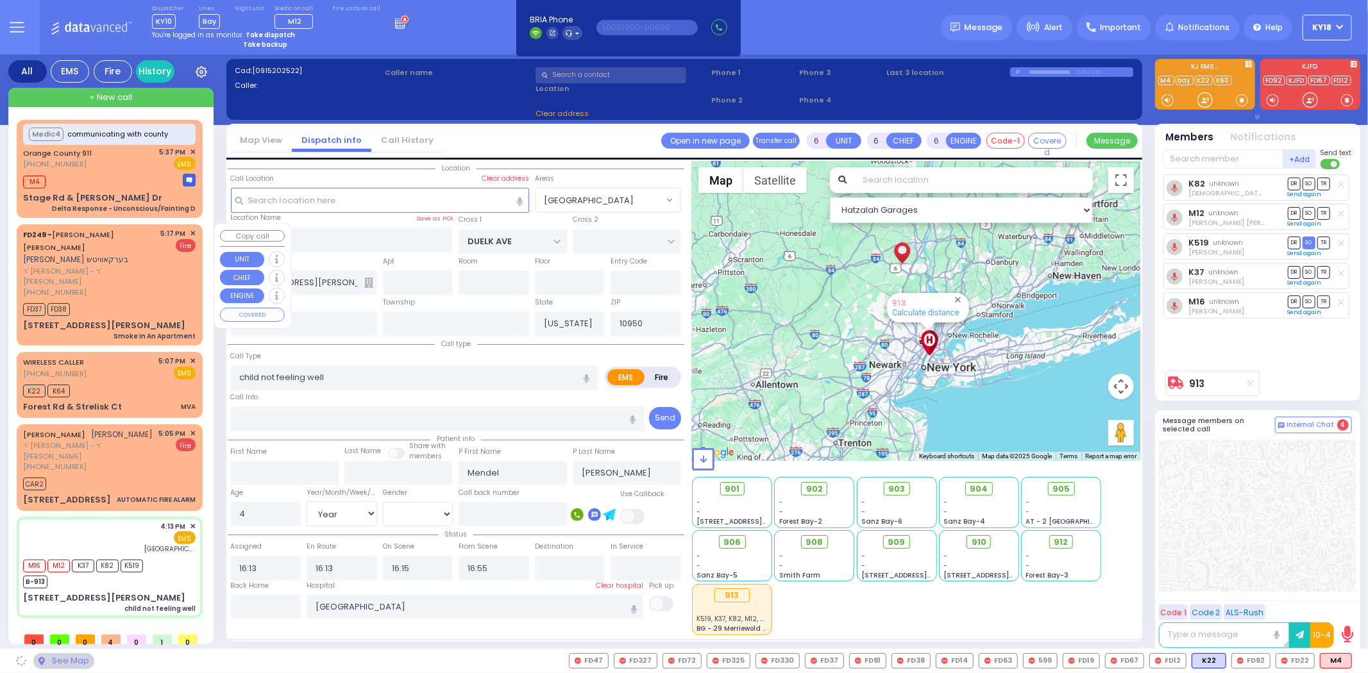
select select "[GEOGRAPHIC_DATA]"
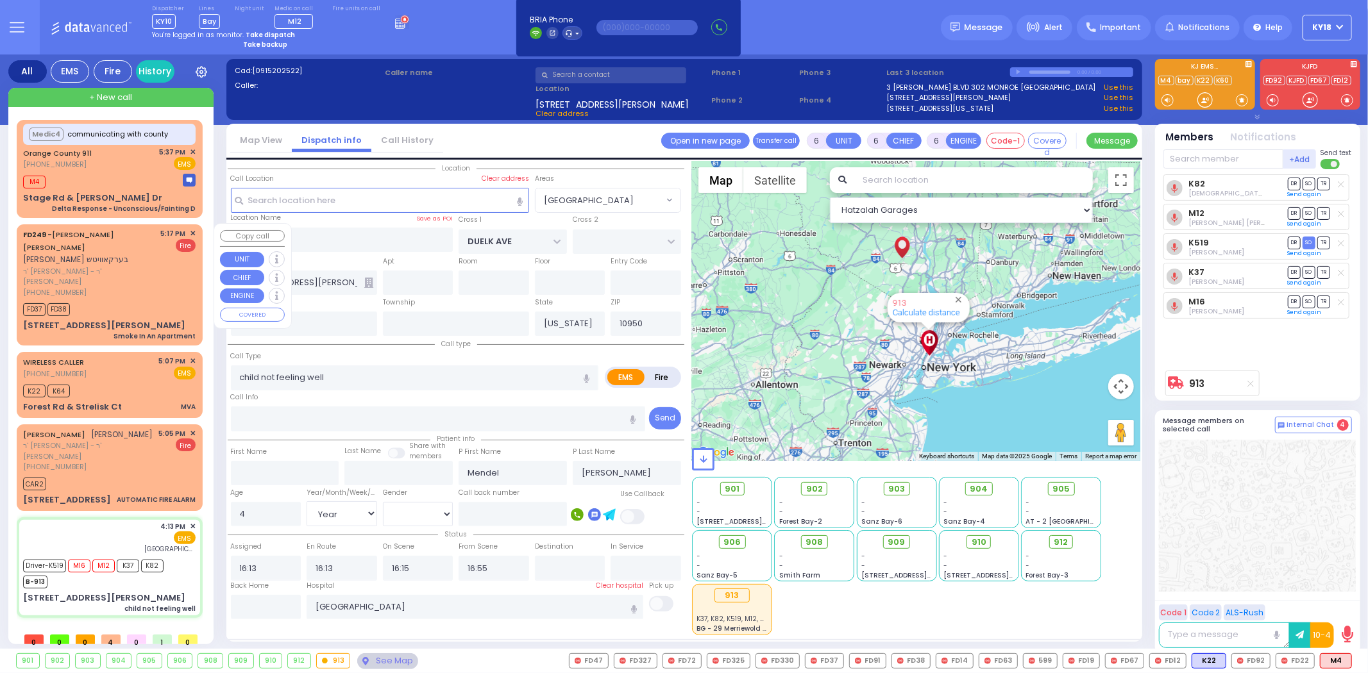
select select
radio input "true"
select select "Year"
select select "[DEMOGRAPHIC_DATA]"
select select "Hatzalah Garages"
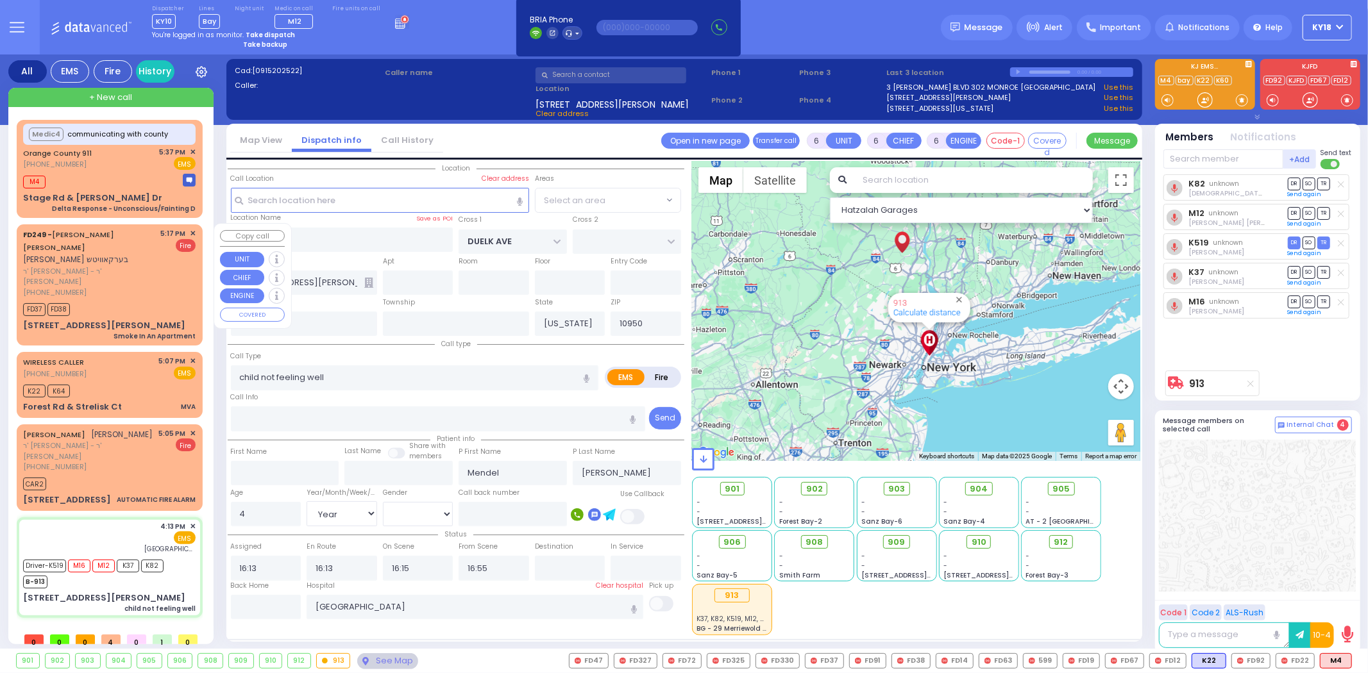
select select "[GEOGRAPHIC_DATA]"
select select
radio input "true"
select select "Year"
select select "[DEMOGRAPHIC_DATA]"
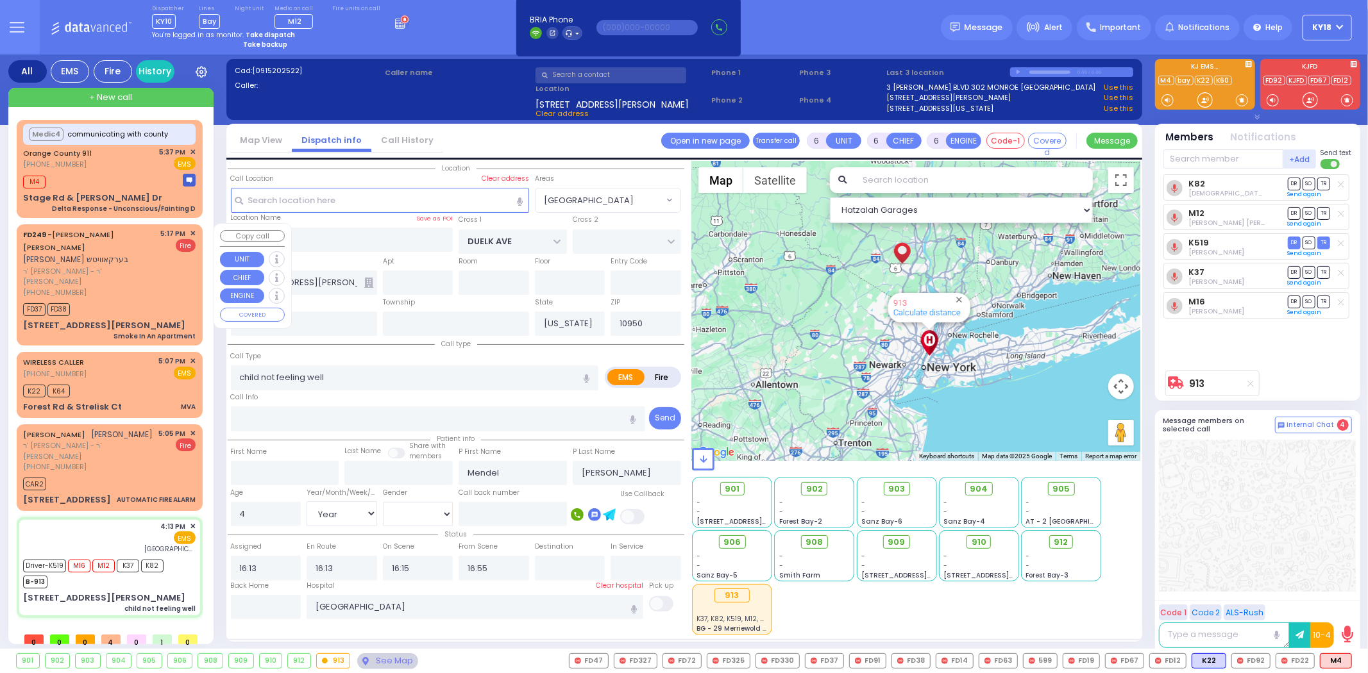
select select "Hatzalah Garages"
select select "[GEOGRAPHIC_DATA]"
select select
radio input "true"
select select "Year"
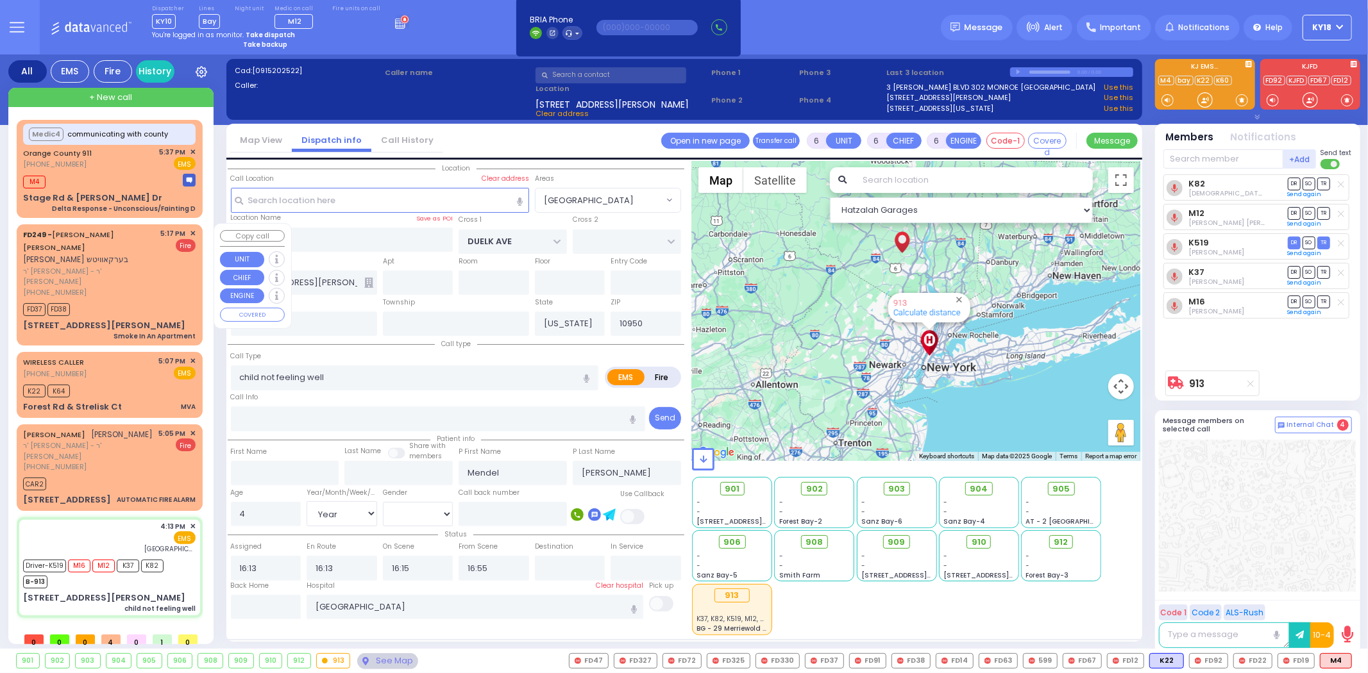
select select "[DEMOGRAPHIC_DATA]"
select select "Hatzalah Garages"
select select "[GEOGRAPHIC_DATA]"
select select
radio input "true"
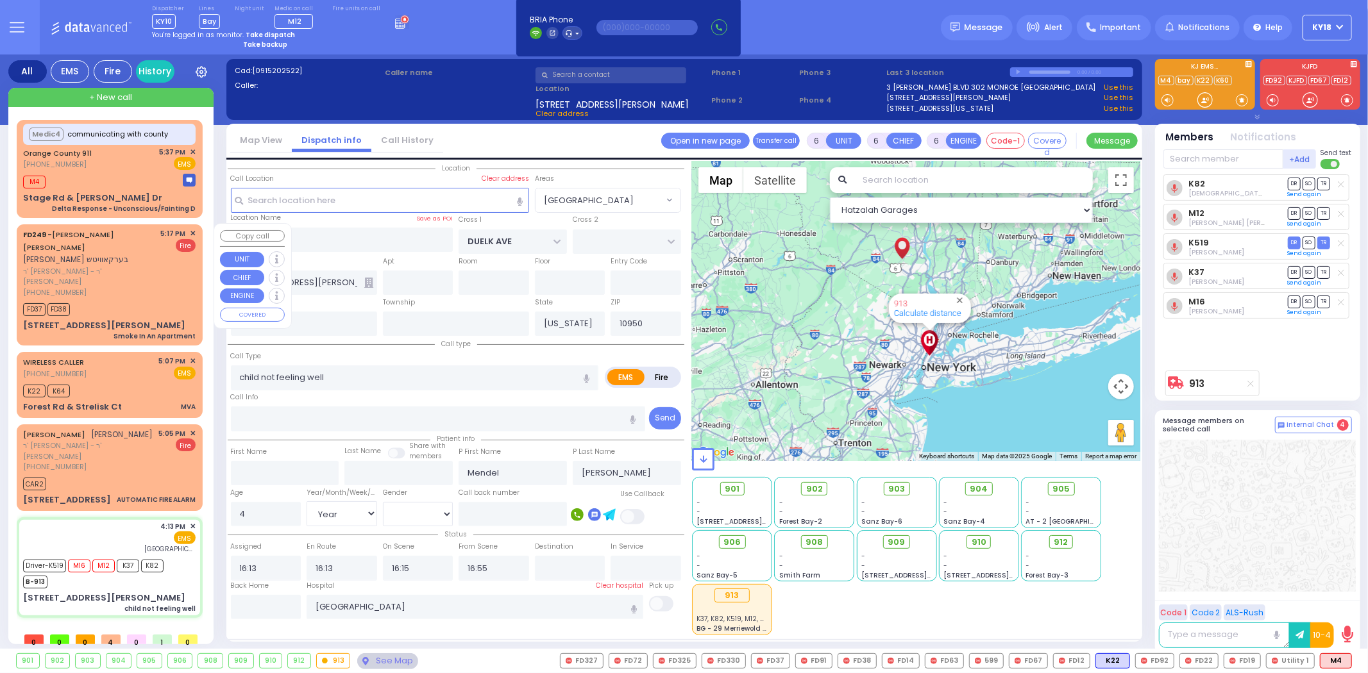
select select "Year"
select select "[DEMOGRAPHIC_DATA]"
select select "Hatzalah Garages"
select select "[GEOGRAPHIC_DATA]"
select select
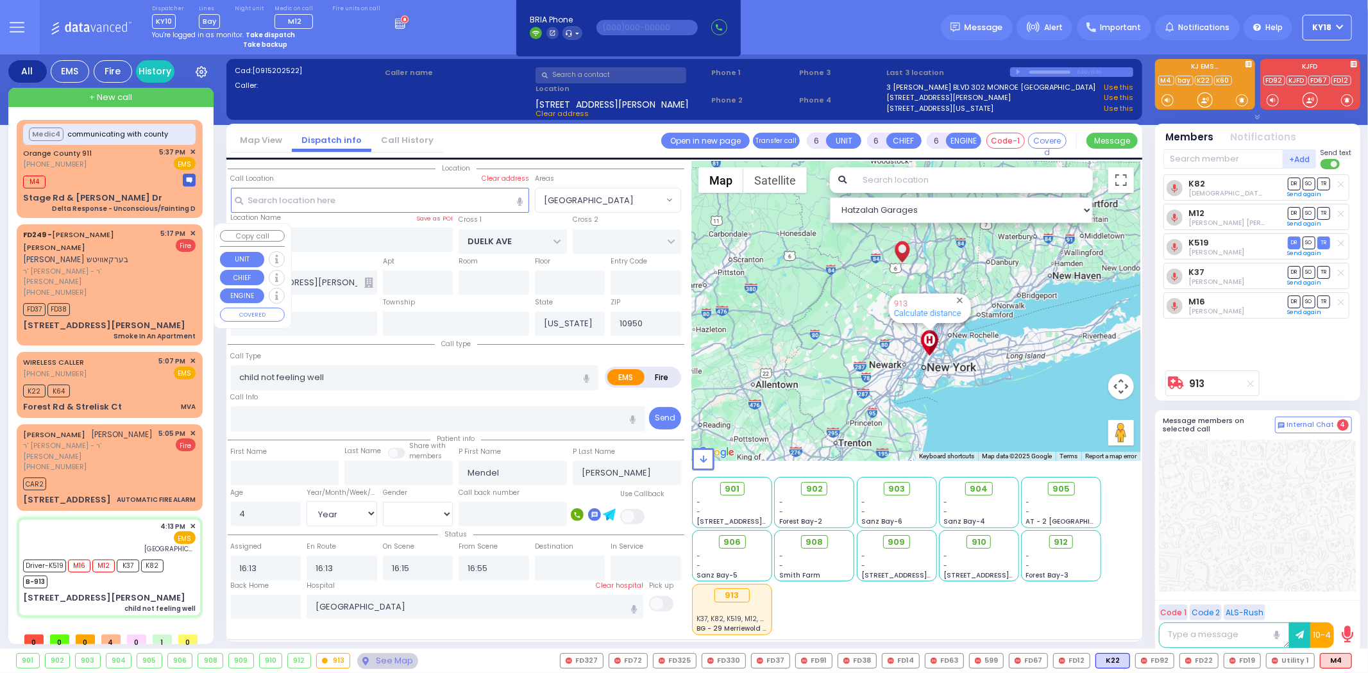
radio input "true"
select select "Year"
select select "[DEMOGRAPHIC_DATA]"
select select "Hatzalah Garages"
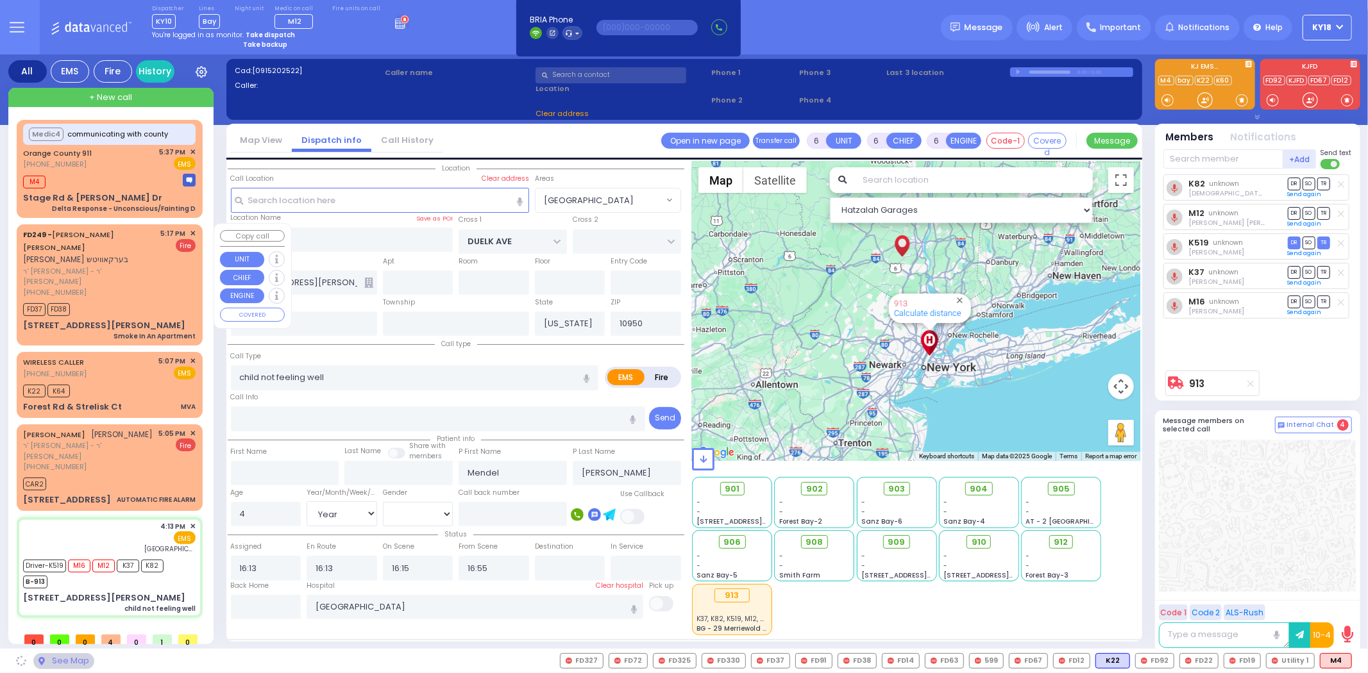
select select "[GEOGRAPHIC_DATA]"
